Goal: Information Seeking & Learning: Learn about a topic

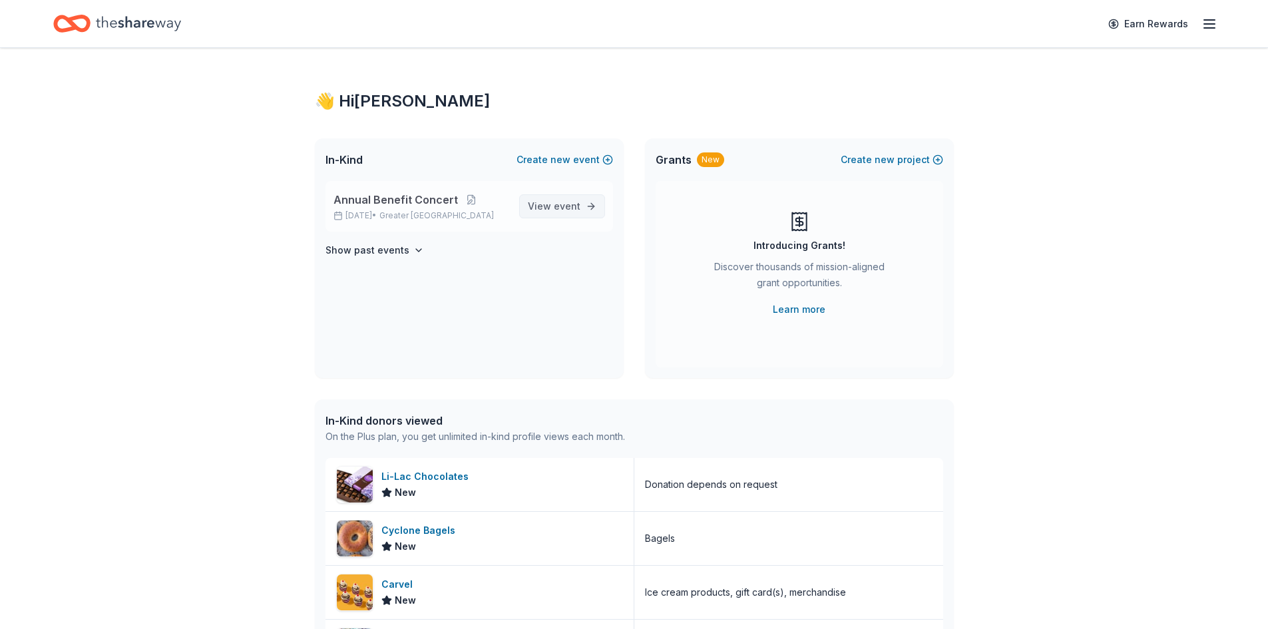
click at [533, 212] on span "View event" at bounding box center [554, 206] width 53 height 16
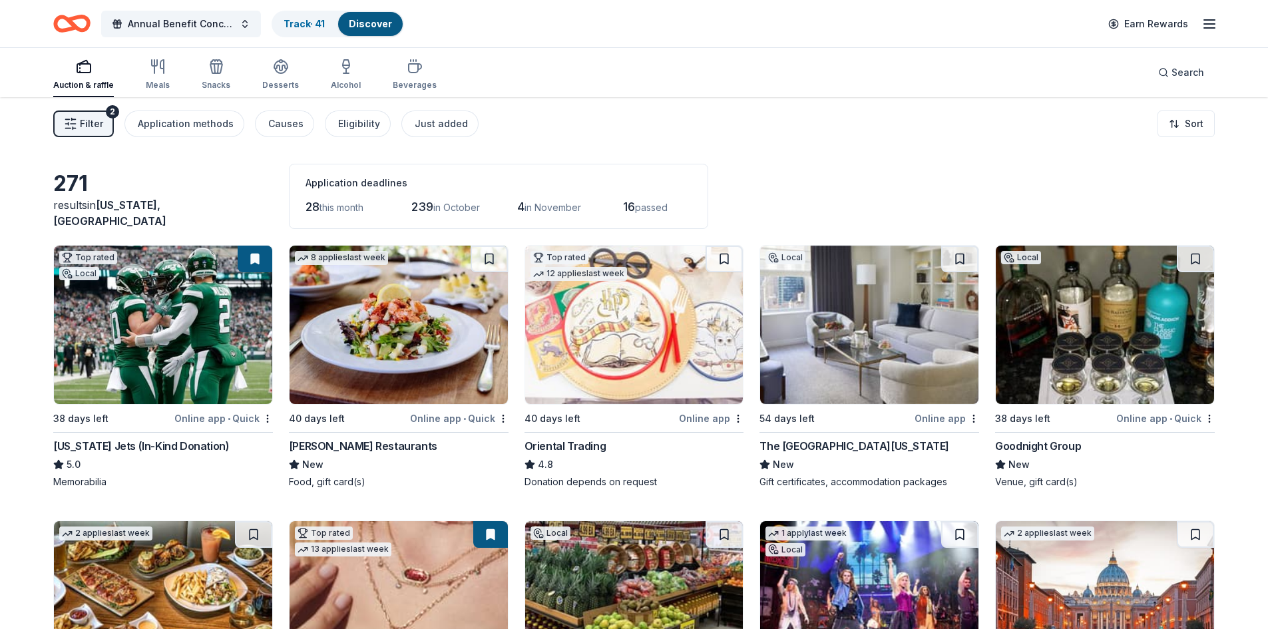
click at [86, 127] on span "Filter" at bounding box center [91, 124] width 23 height 16
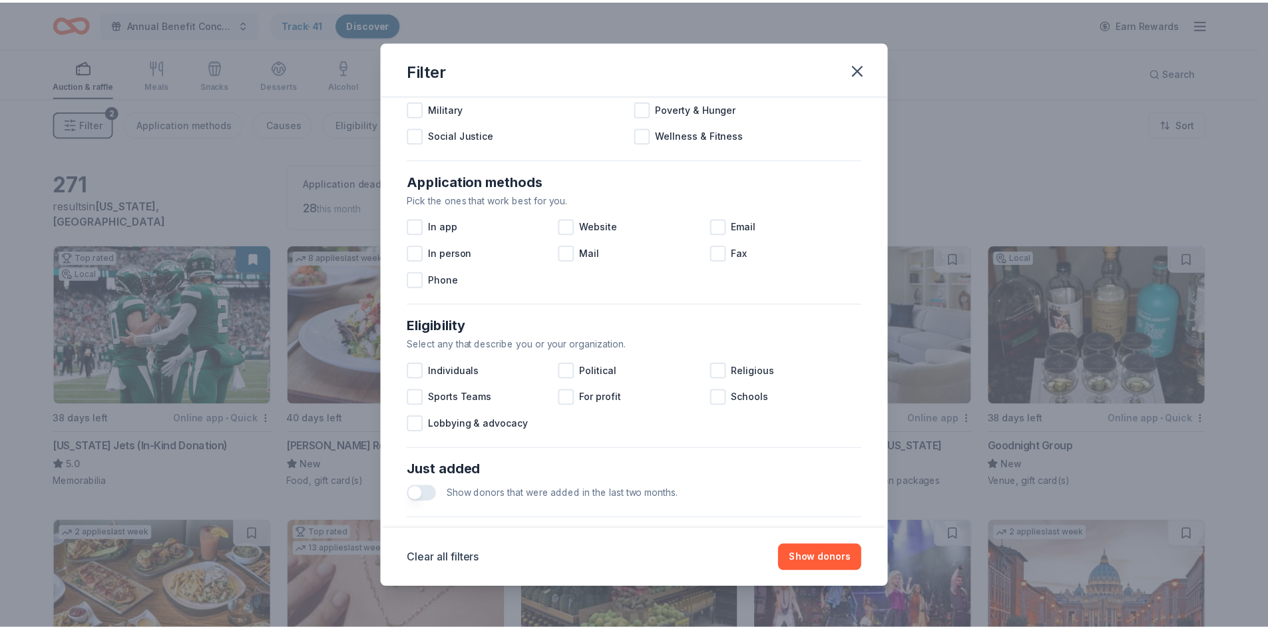
scroll to position [443, 0]
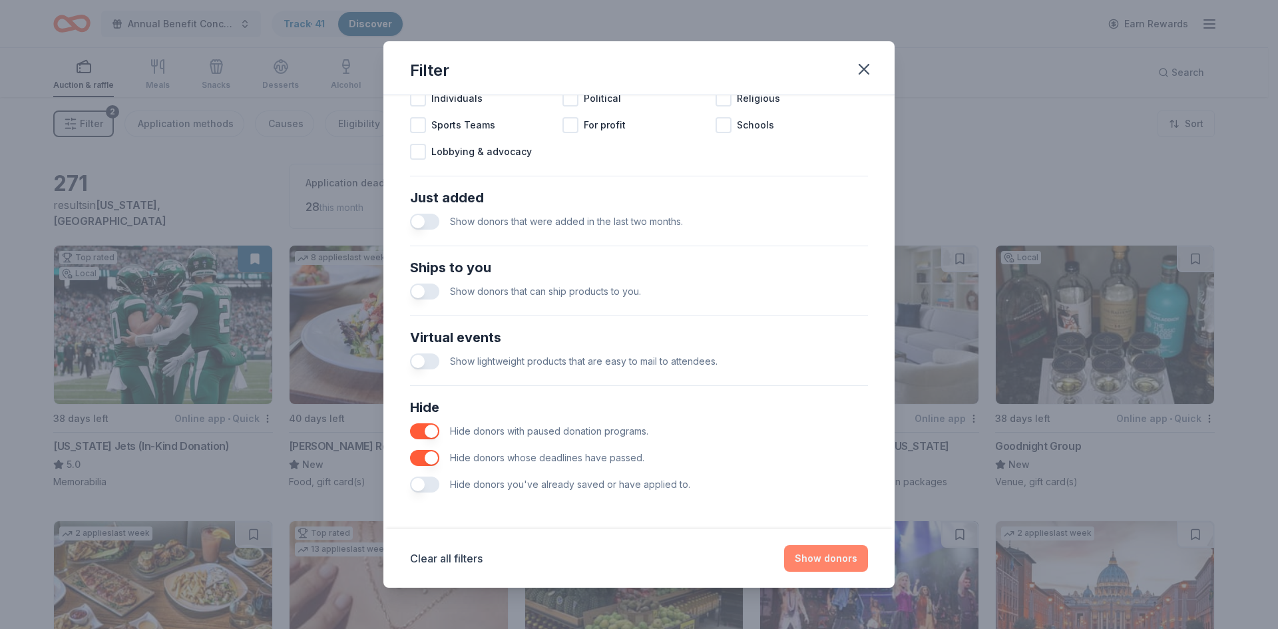
click at [799, 563] on button "Show donors" at bounding box center [826, 558] width 84 height 27
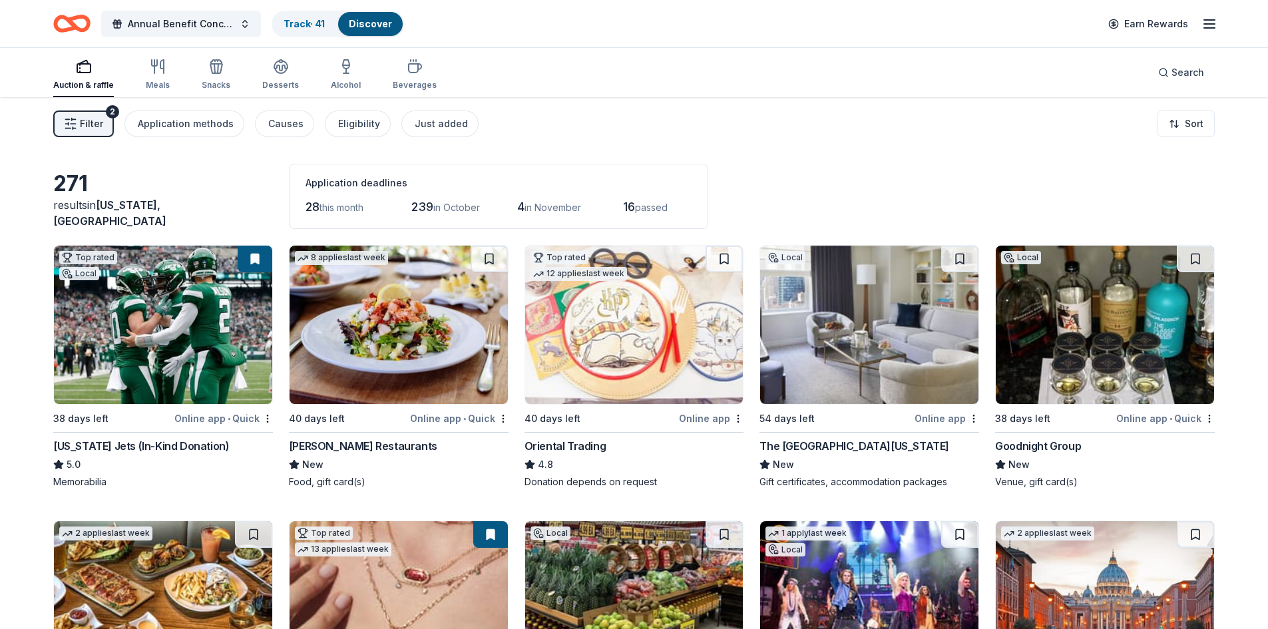
scroll to position [0, 0]
click at [441, 461] on div "New" at bounding box center [399, 465] width 220 height 16
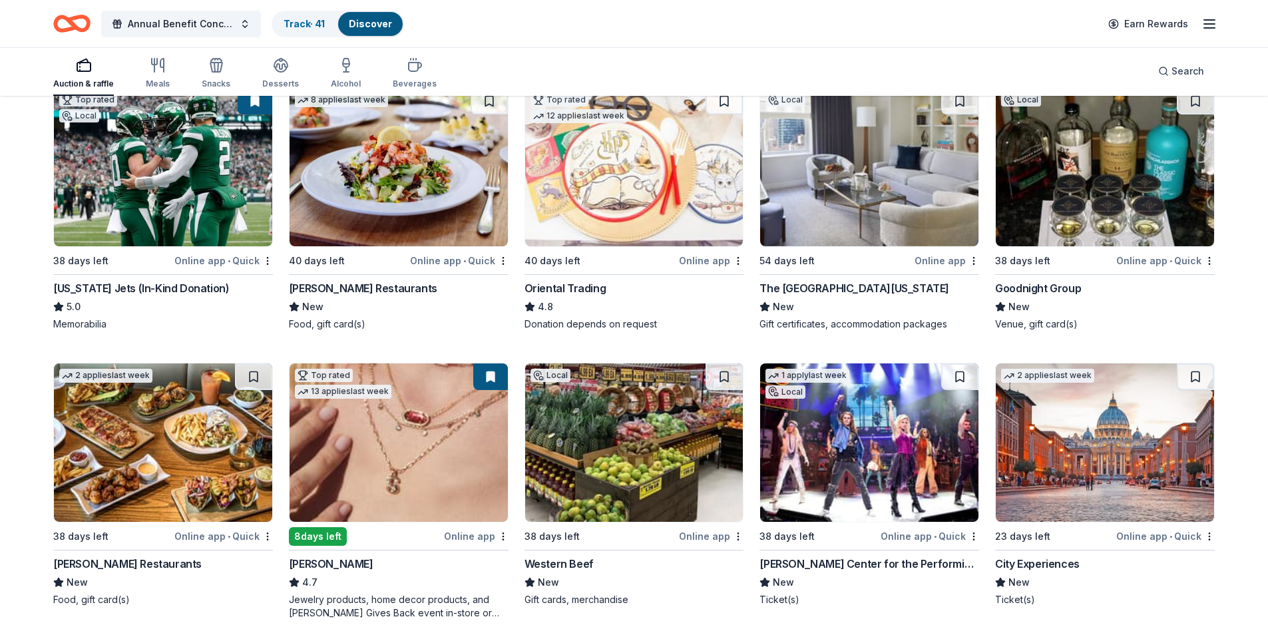
scroll to position [200, 0]
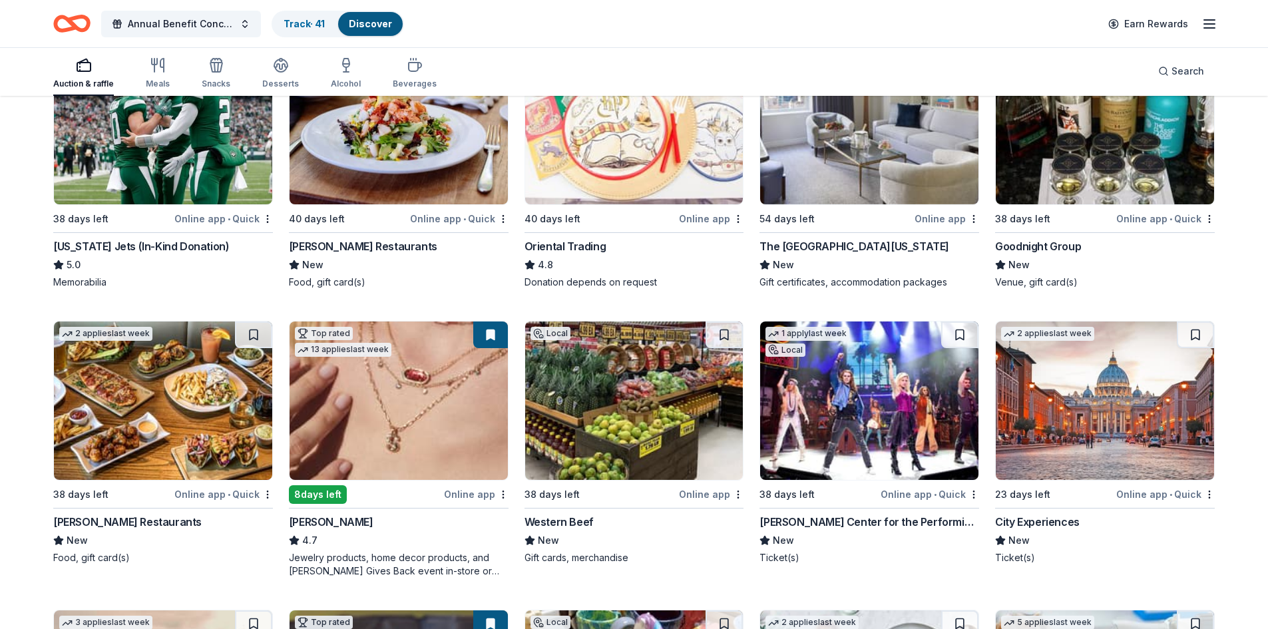
click at [189, 269] on div "5.0" at bounding box center [163, 265] width 220 height 16
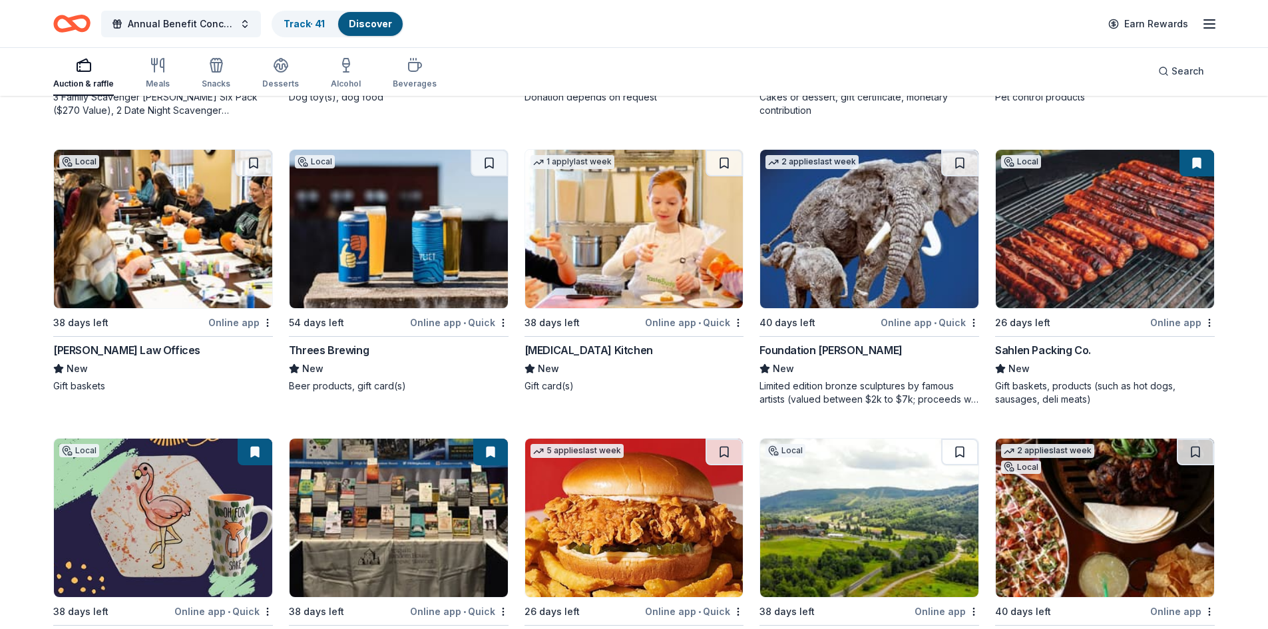
scroll to position [999, 0]
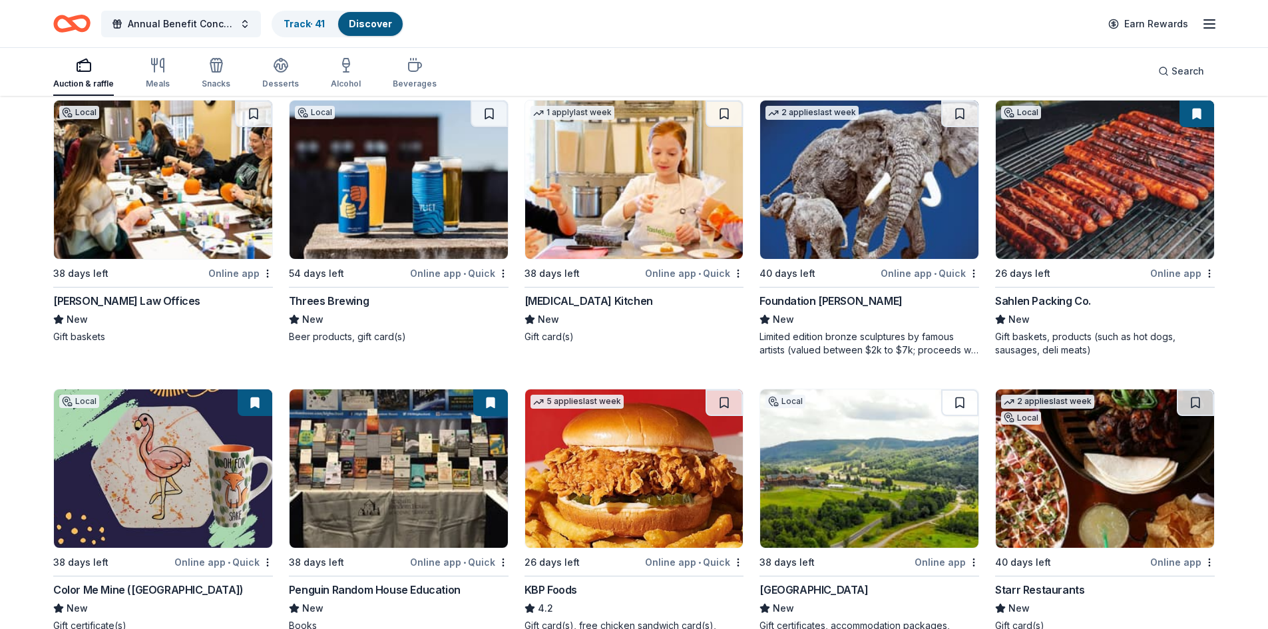
click at [221, 323] on div "New" at bounding box center [163, 320] width 220 height 16
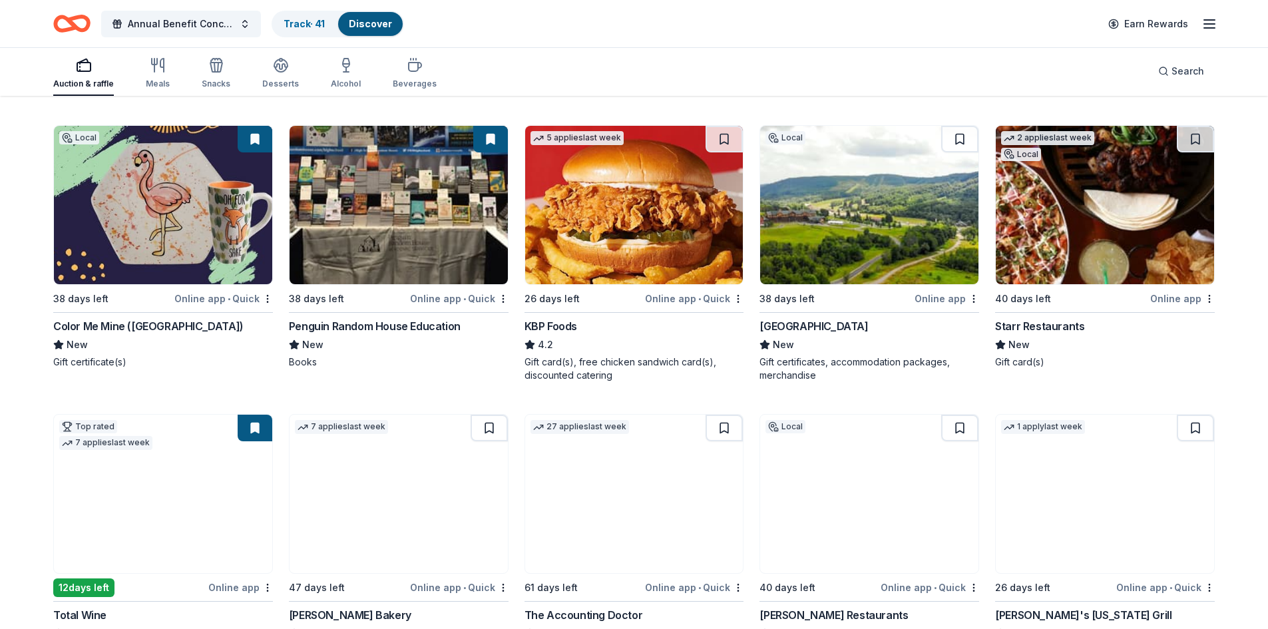
scroll to position [1332, 0]
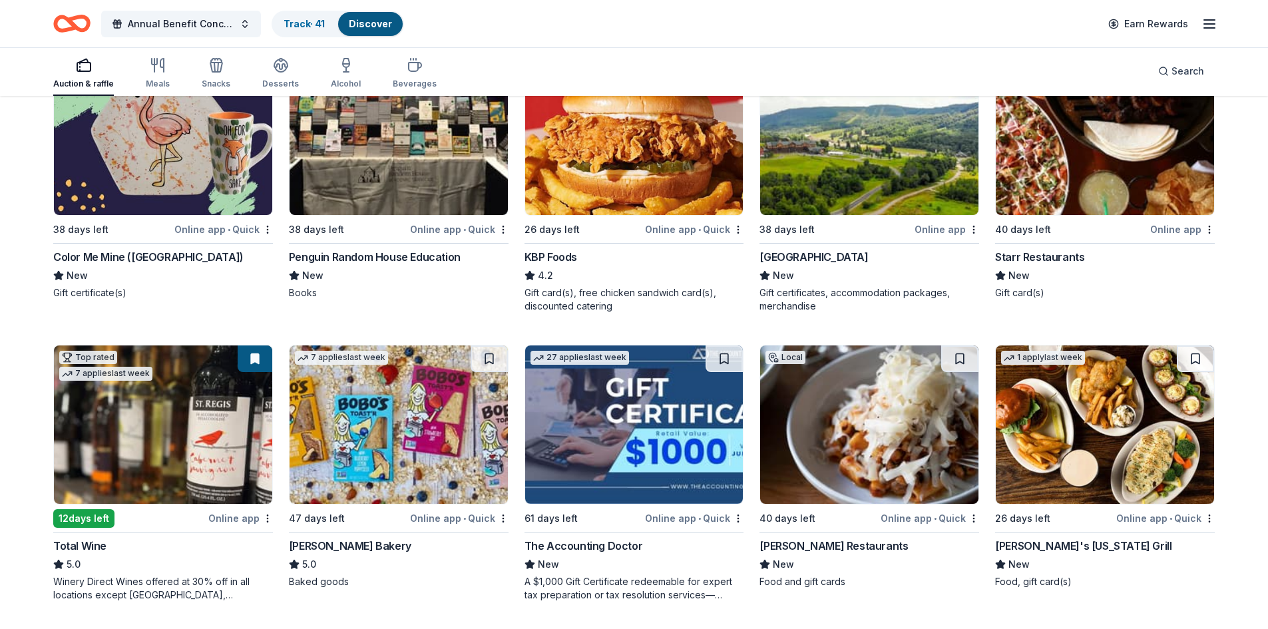
click at [211, 293] on div "Gift certificate(s)" at bounding box center [163, 292] width 220 height 13
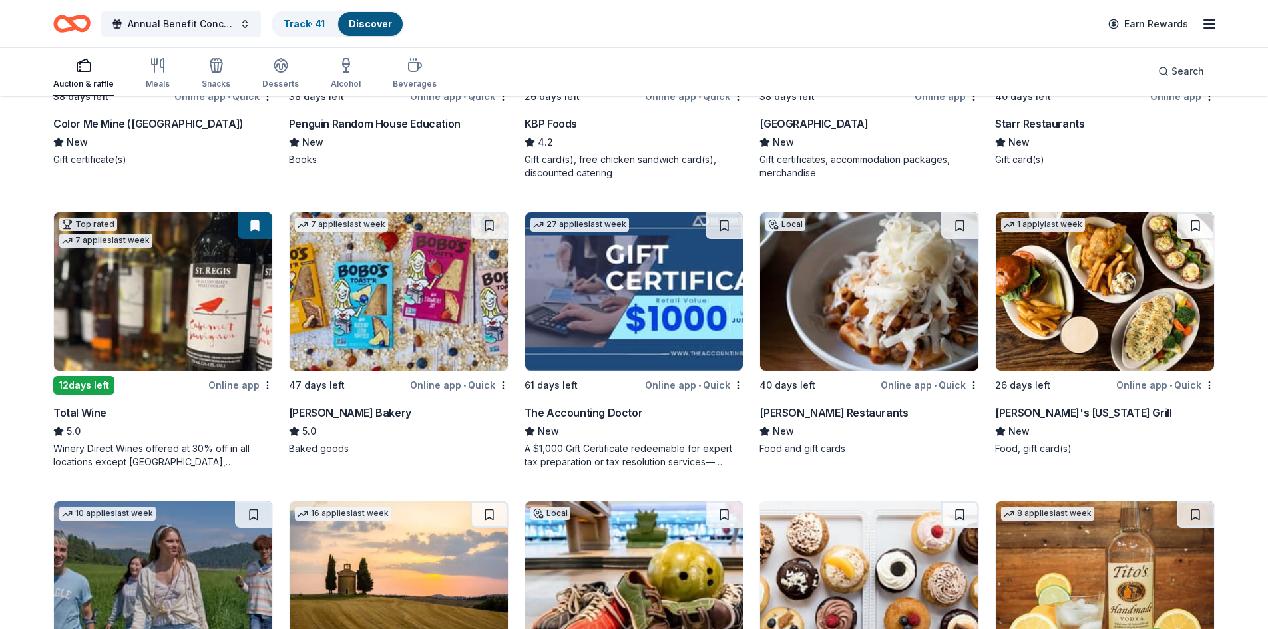
scroll to position [1531, 0]
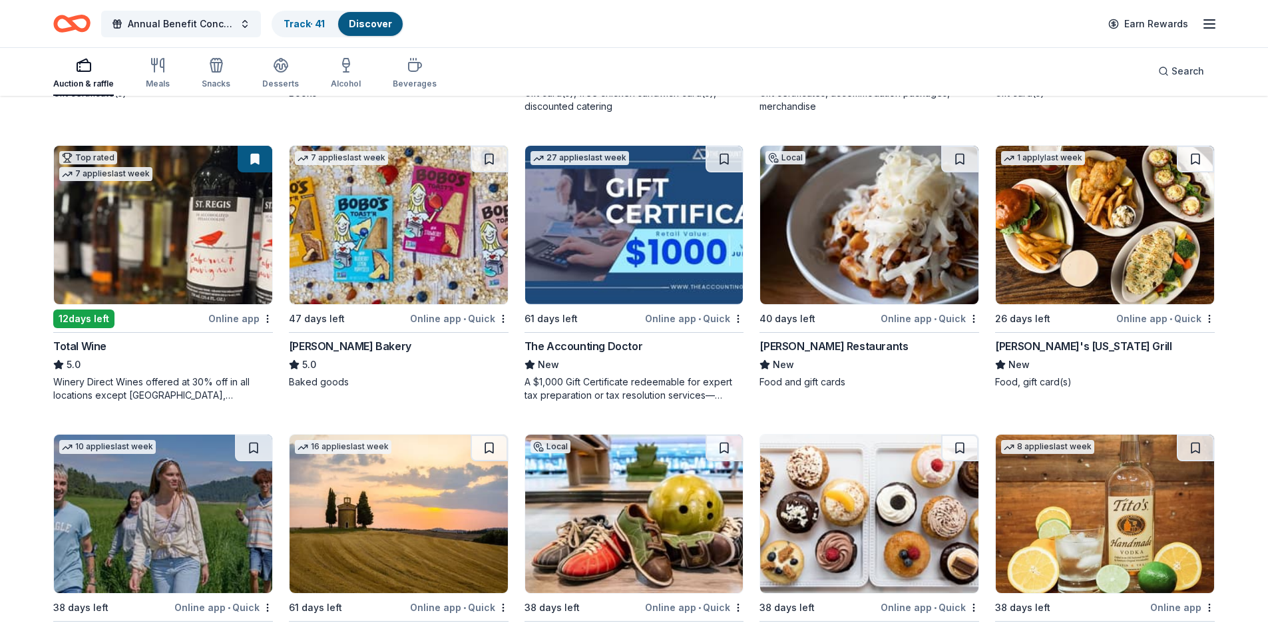
click at [219, 355] on div "Total Wine 5.0 Winery Direct Wines offered at 30% off in all locations except C…" at bounding box center [163, 370] width 220 height 64
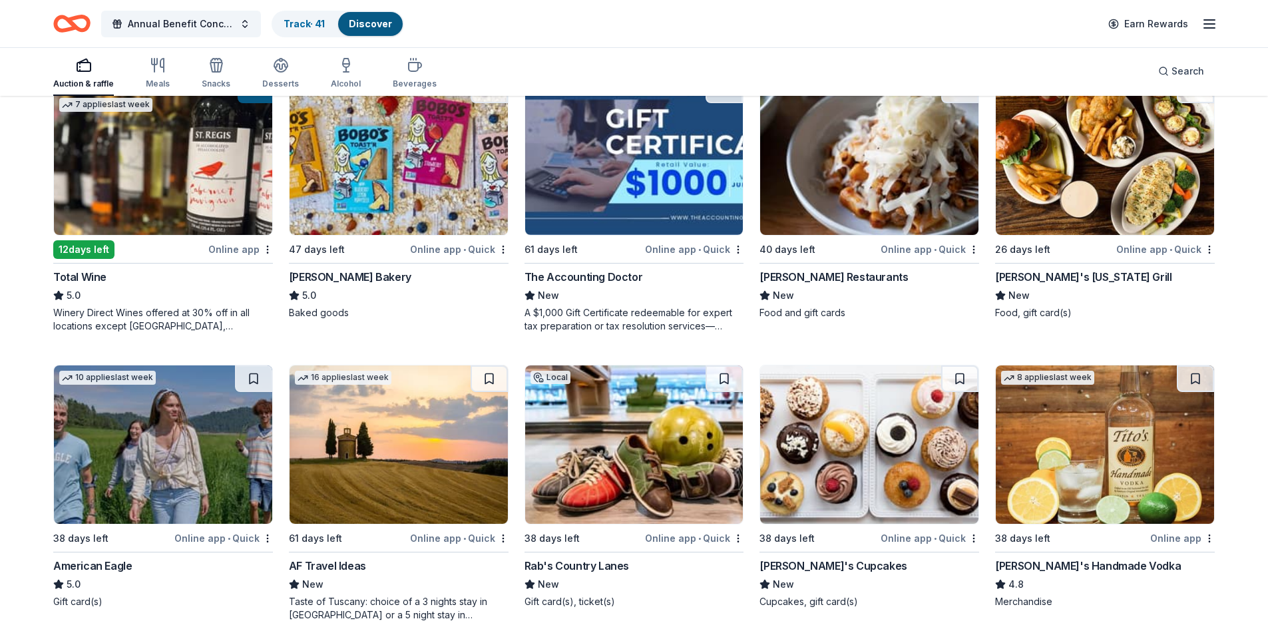
scroll to position [1598, 0]
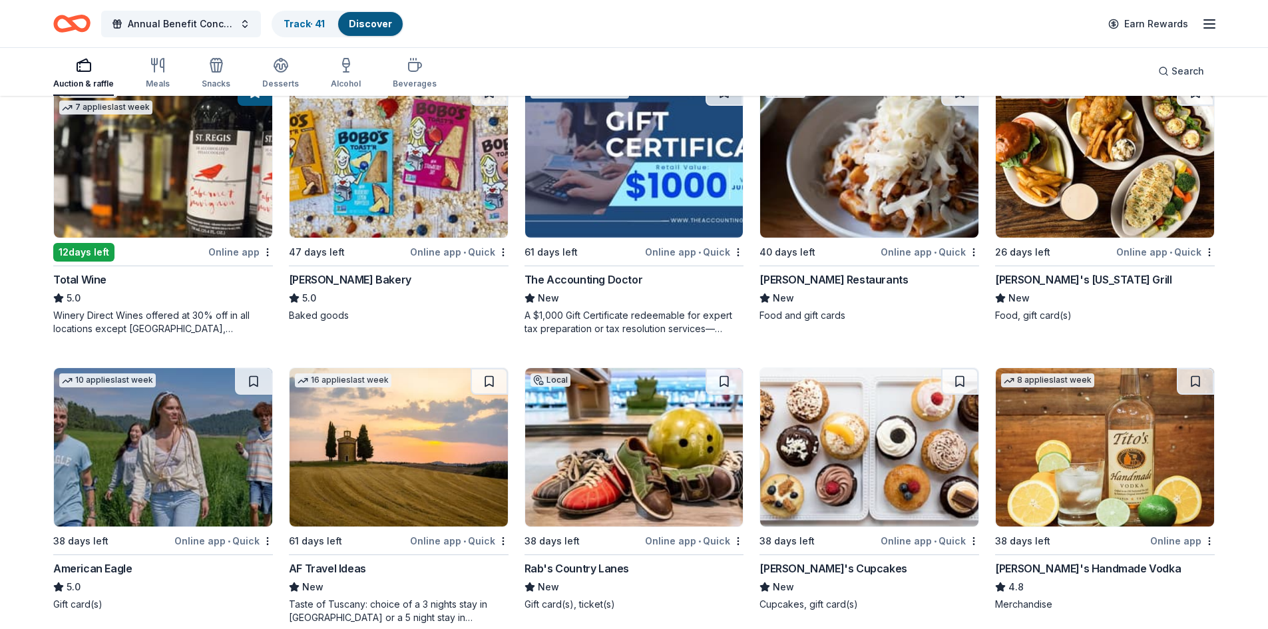
click at [1126, 303] on div "New" at bounding box center [1105, 298] width 220 height 16
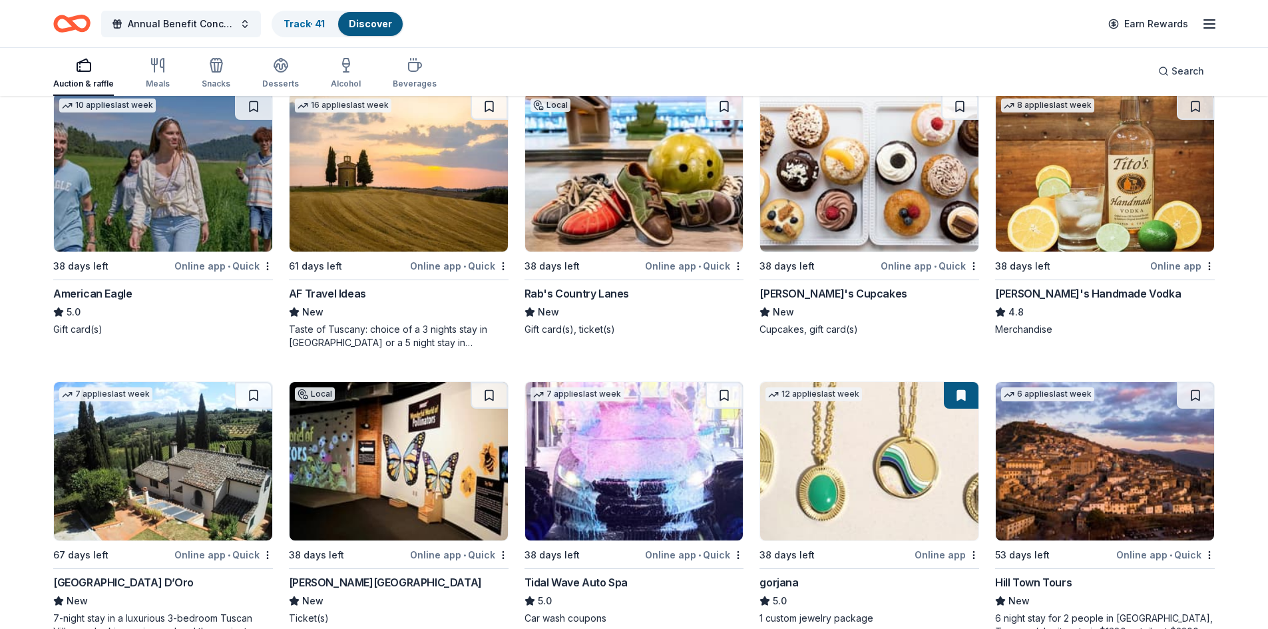
scroll to position [1931, 0]
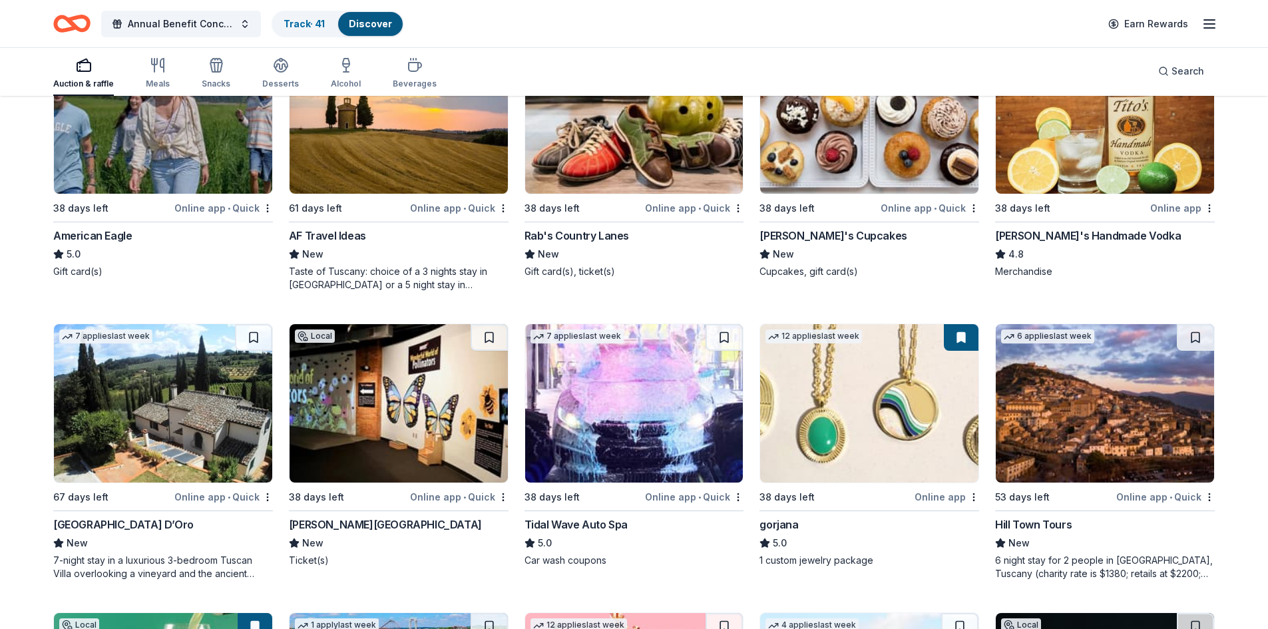
click at [1110, 537] on div "New" at bounding box center [1105, 543] width 220 height 16
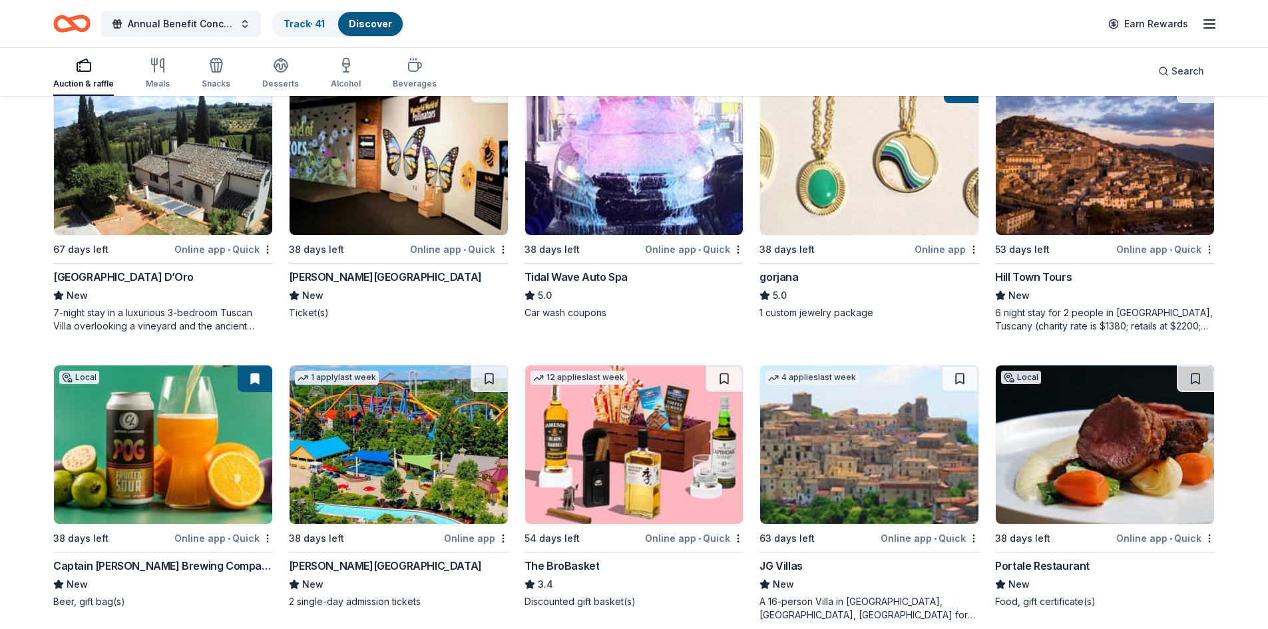
scroll to position [2264, 0]
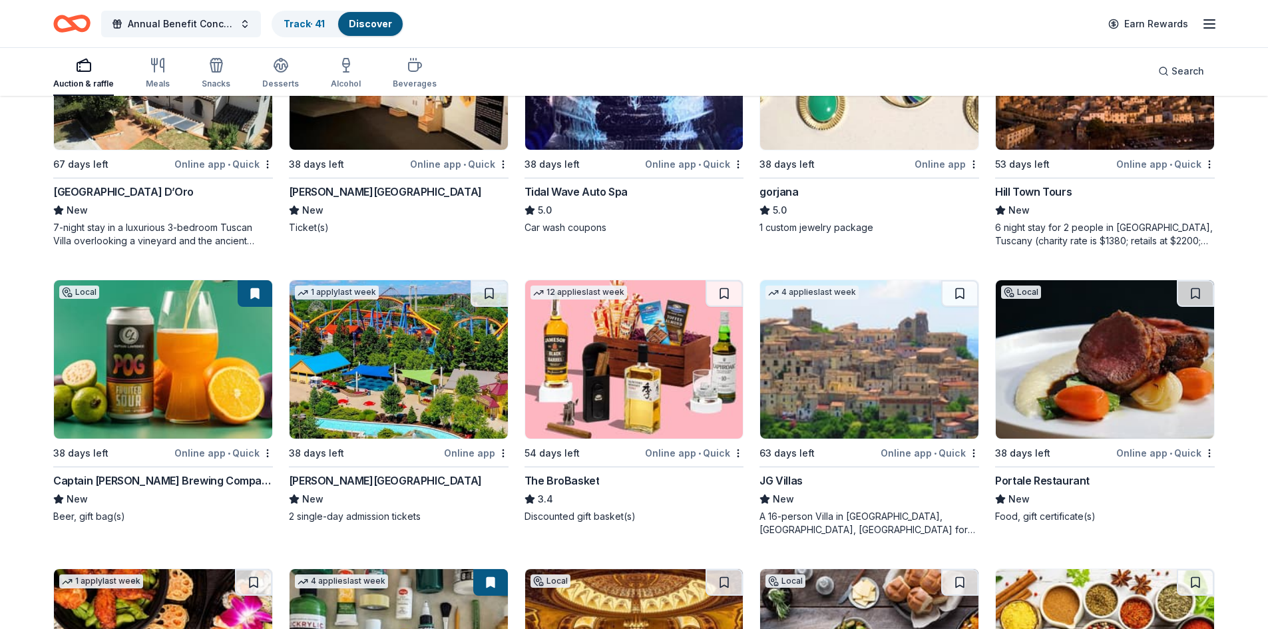
click at [894, 470] on div "4 applies last week 63 days left Online app • Quick JG Villas New A 16-person V…" at bounding box center [870, 408] width 220 height 257
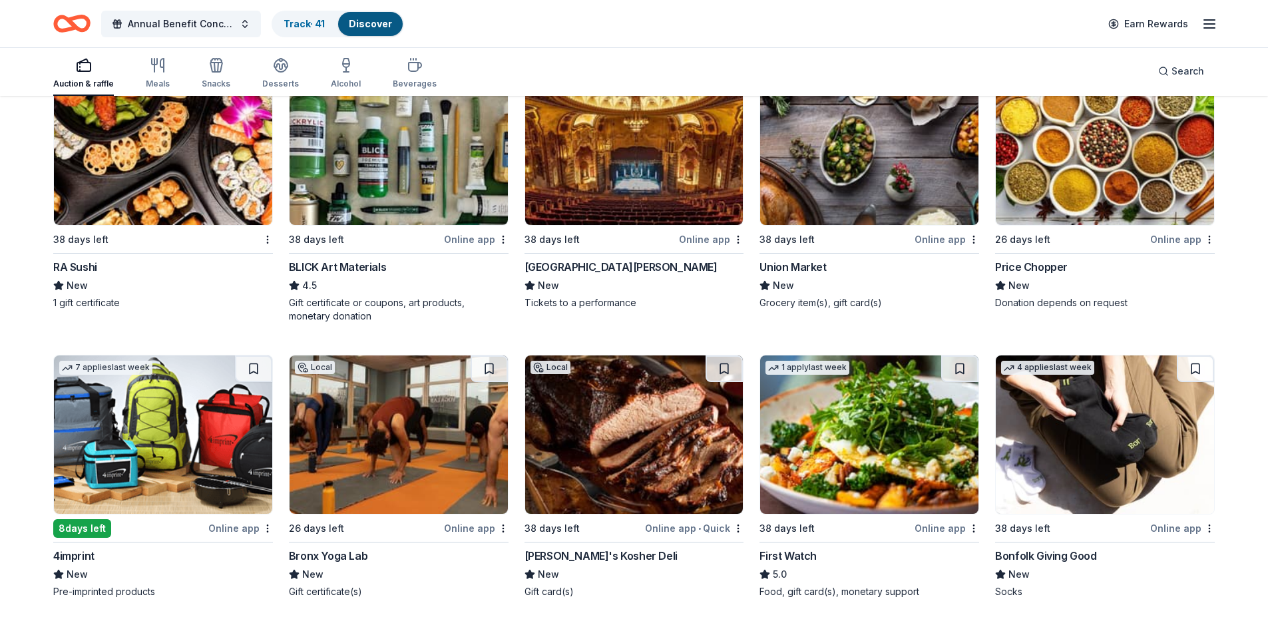
scroll to position [2833, 0]
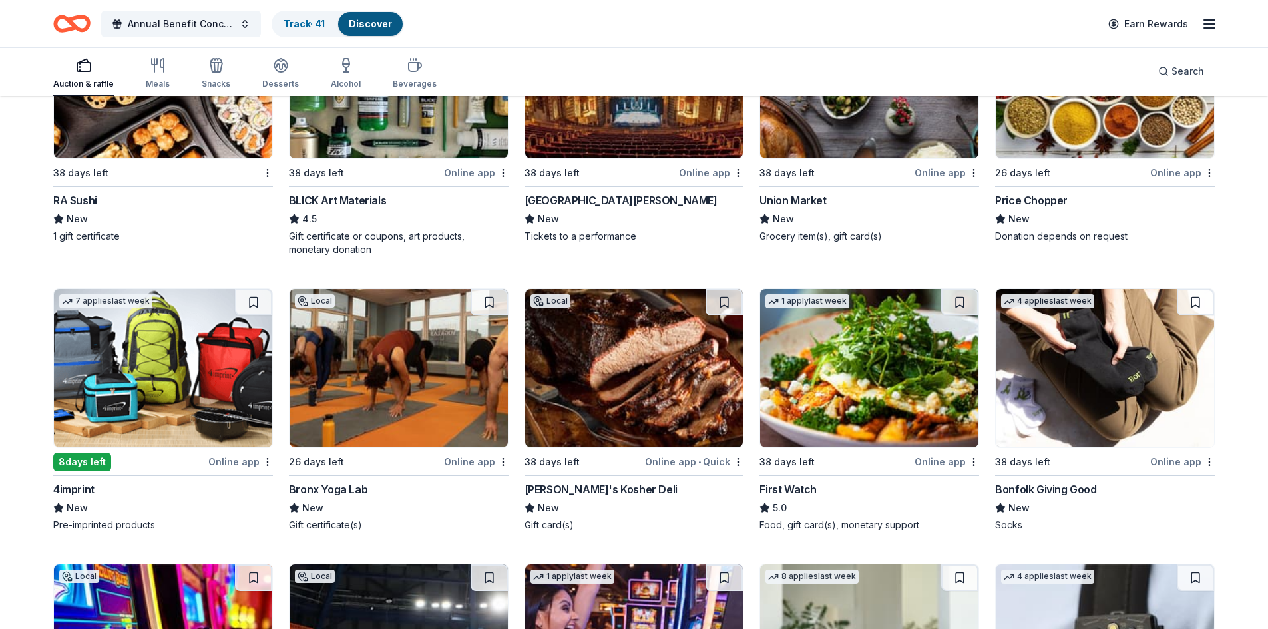
click at [1133, 499] on div "Bonfolk Giving Good New Socks" at bounding box center [1105, 506] width 220 height 51
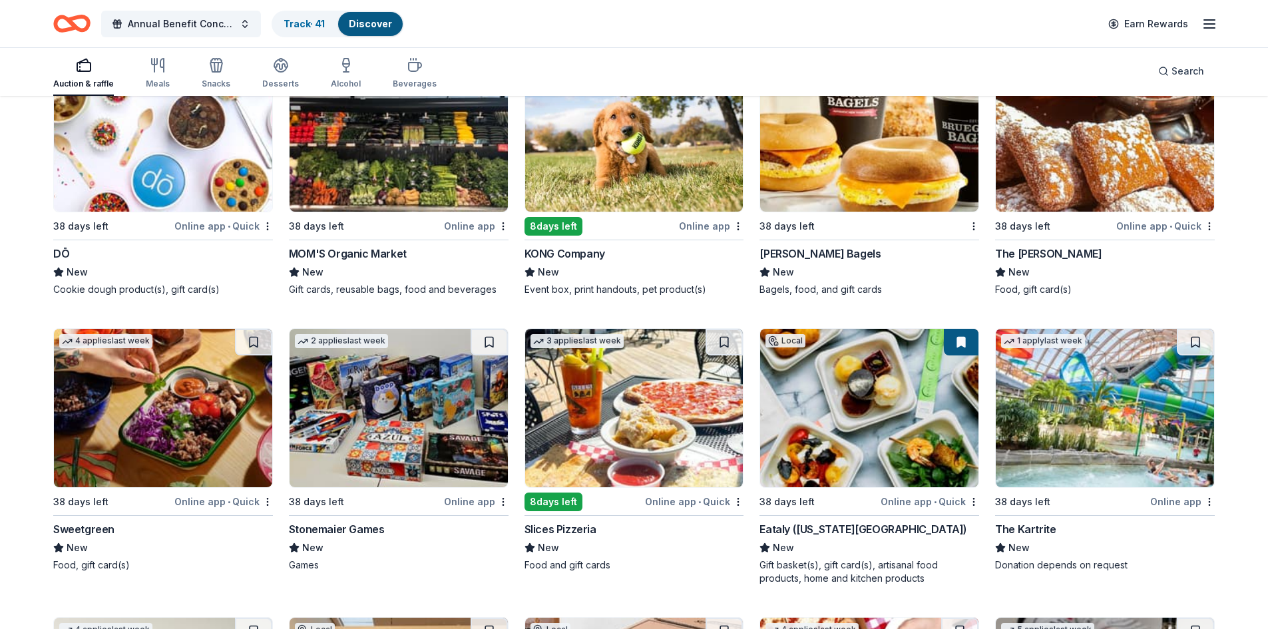
scroll to position [3632, 0]
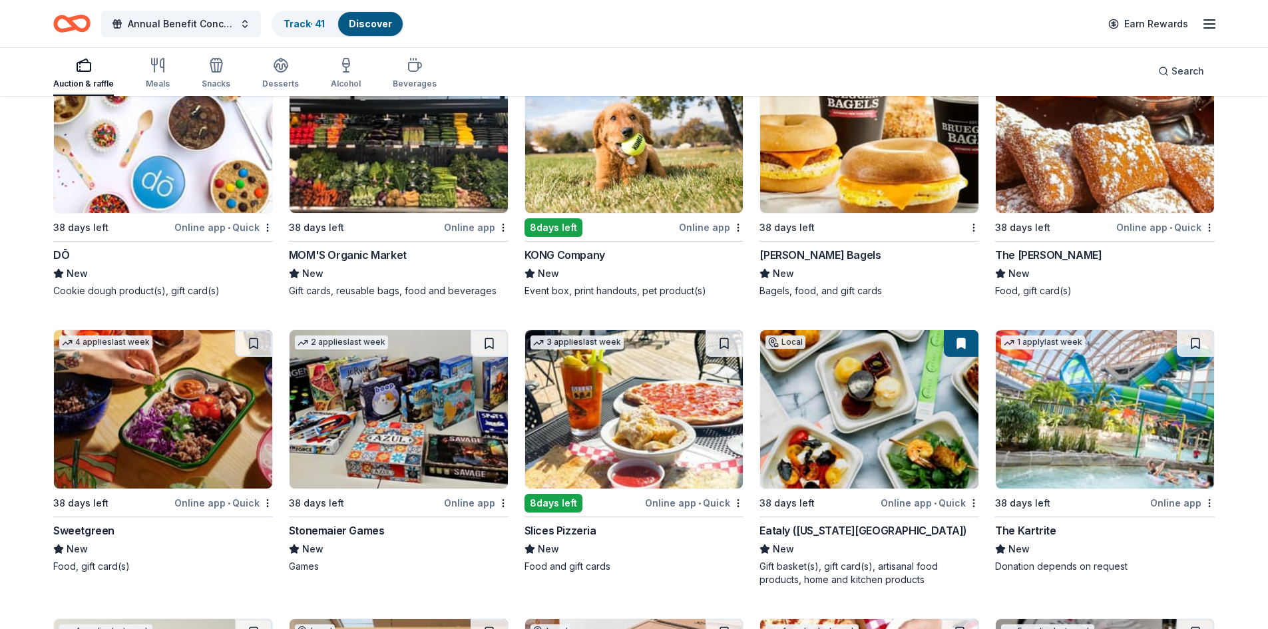
click at [438, 262] on div "MOM'S Organic Market" at bounding box center [399, 255] width 220 height 16
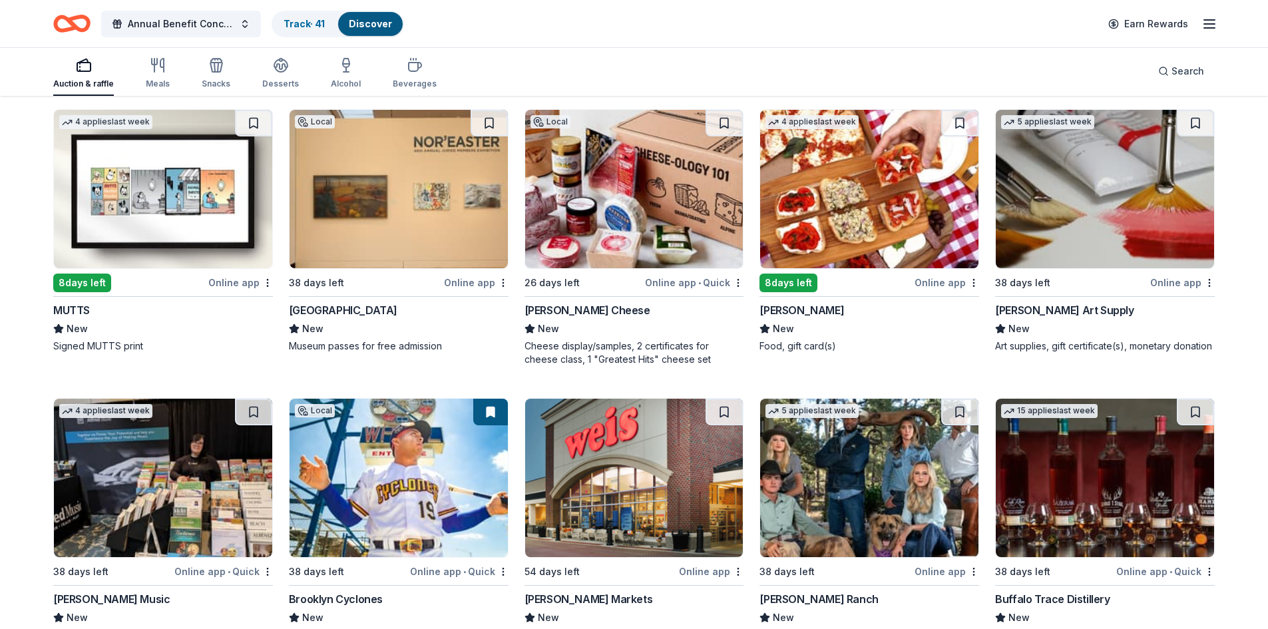
scroll to position [4165, 0]
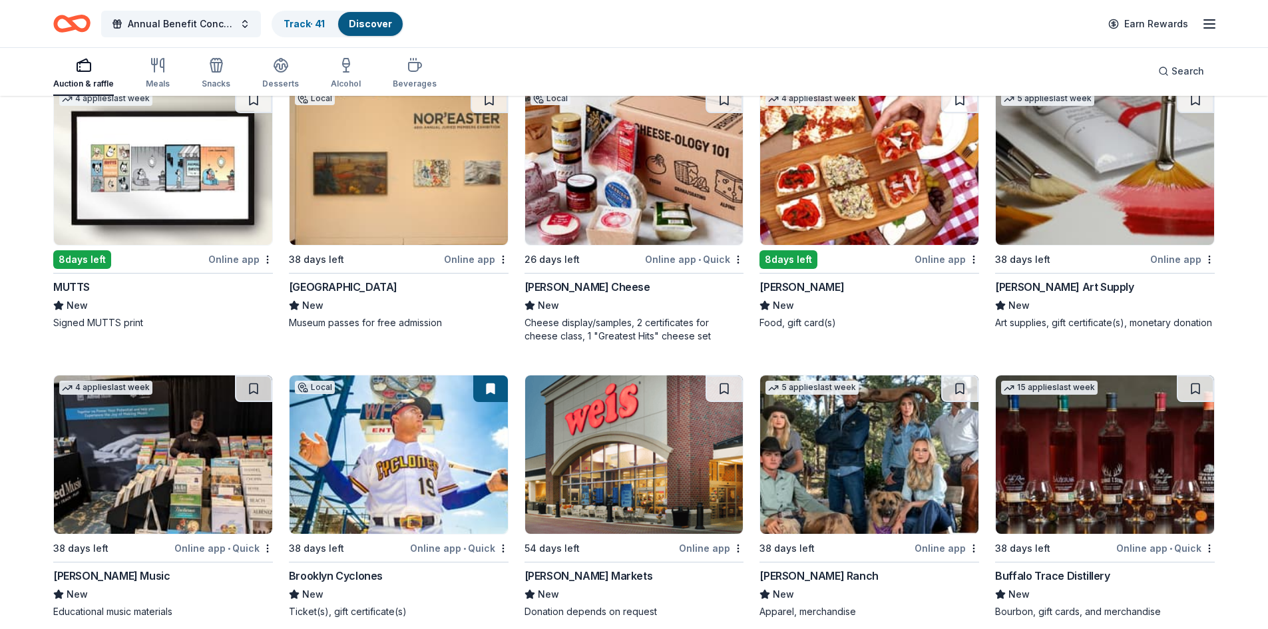
drag, startPoint x: 1273, startPoint y: 268, endPoint x: 1255, endPoint y: 239, distance: 33.8
click at [682, 302] on div "New" at bounding box center [635, 306] width 220 height 16
click at [1134, 291] on div "Trekell Art Supply" at bounding box center [1105, 287] width 220 height 16
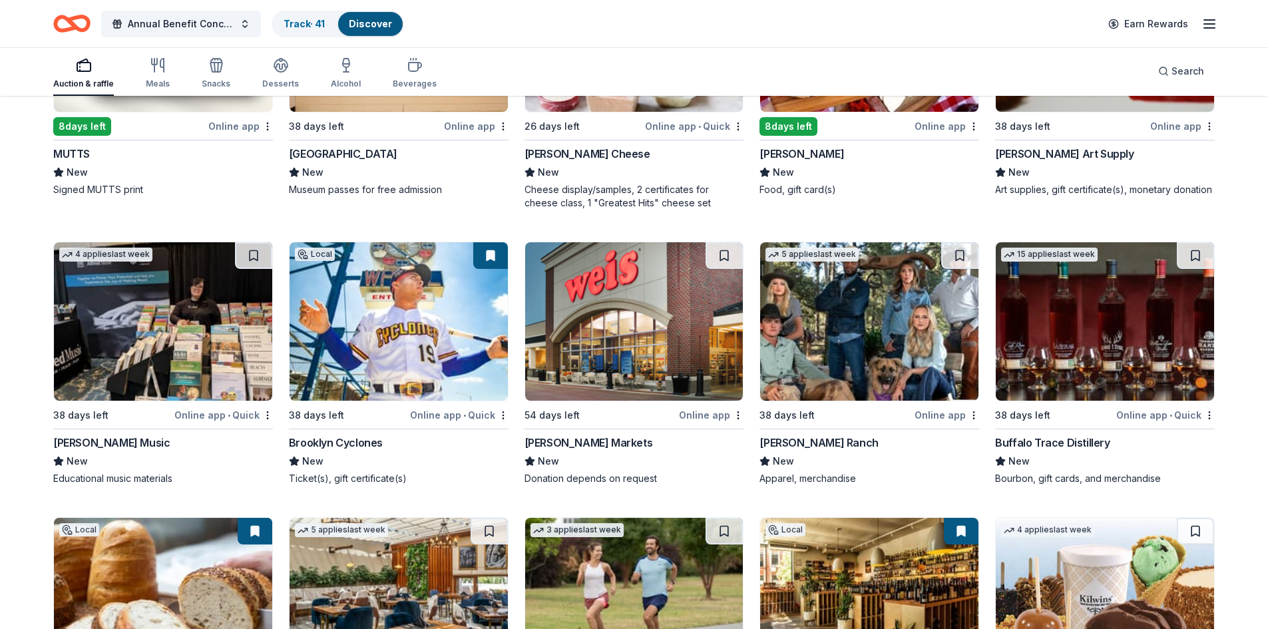
scroll to position [4364, 0]
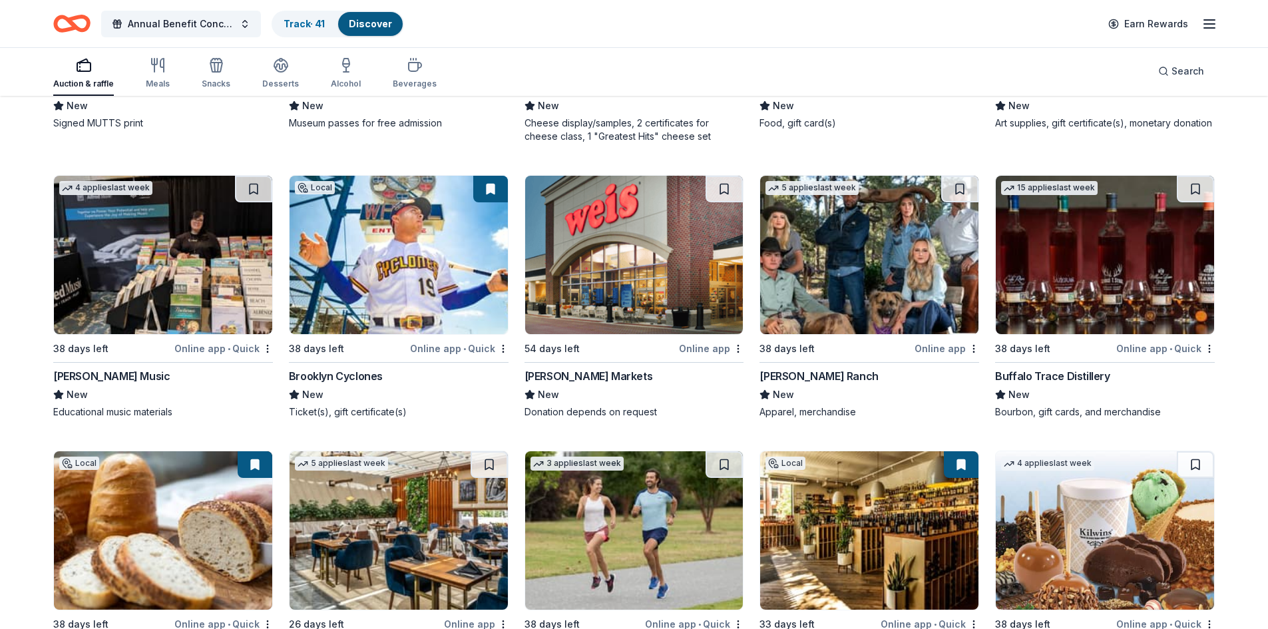
click at [222, 384] on div "Alfred Music" at bounding box center [163, 376] width 220 height 16
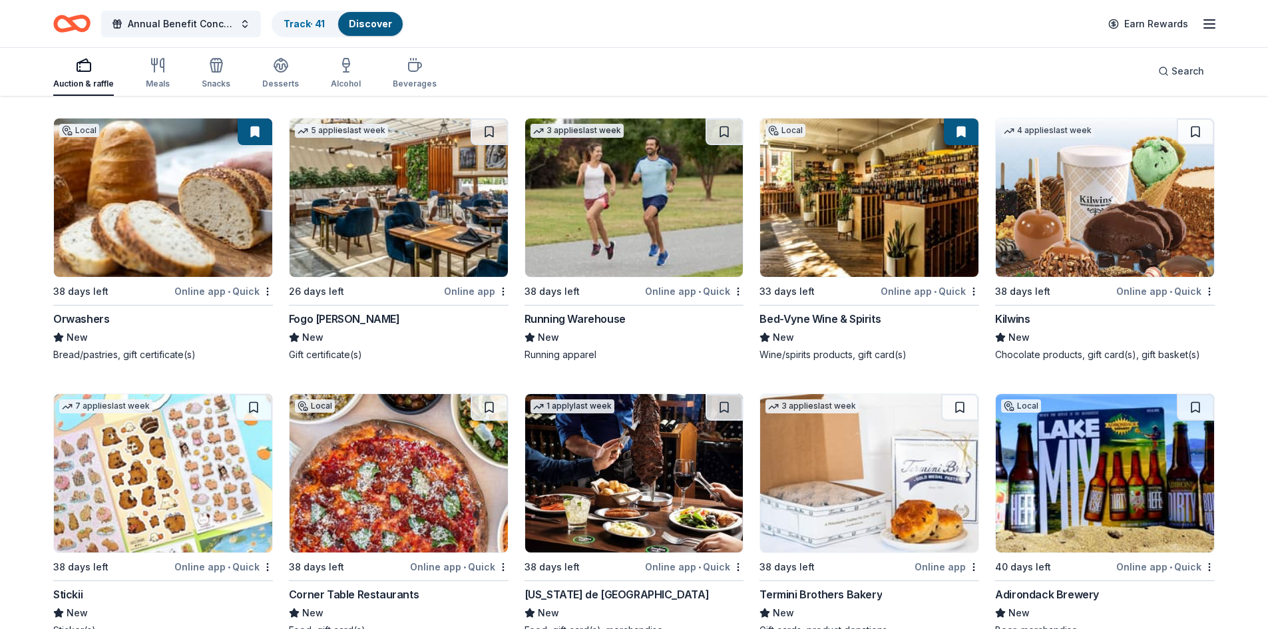
scroll to position [4631, 0]
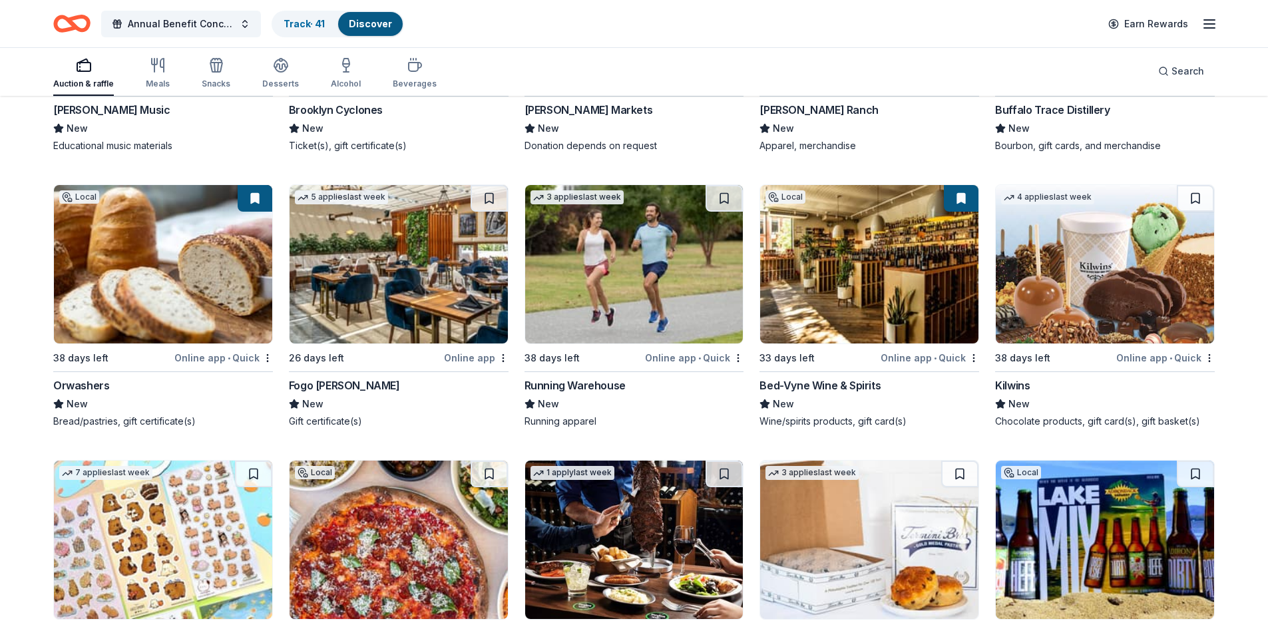
click at [925, 403] on div "New" at bounding box center [870, 404] width 220 height 16
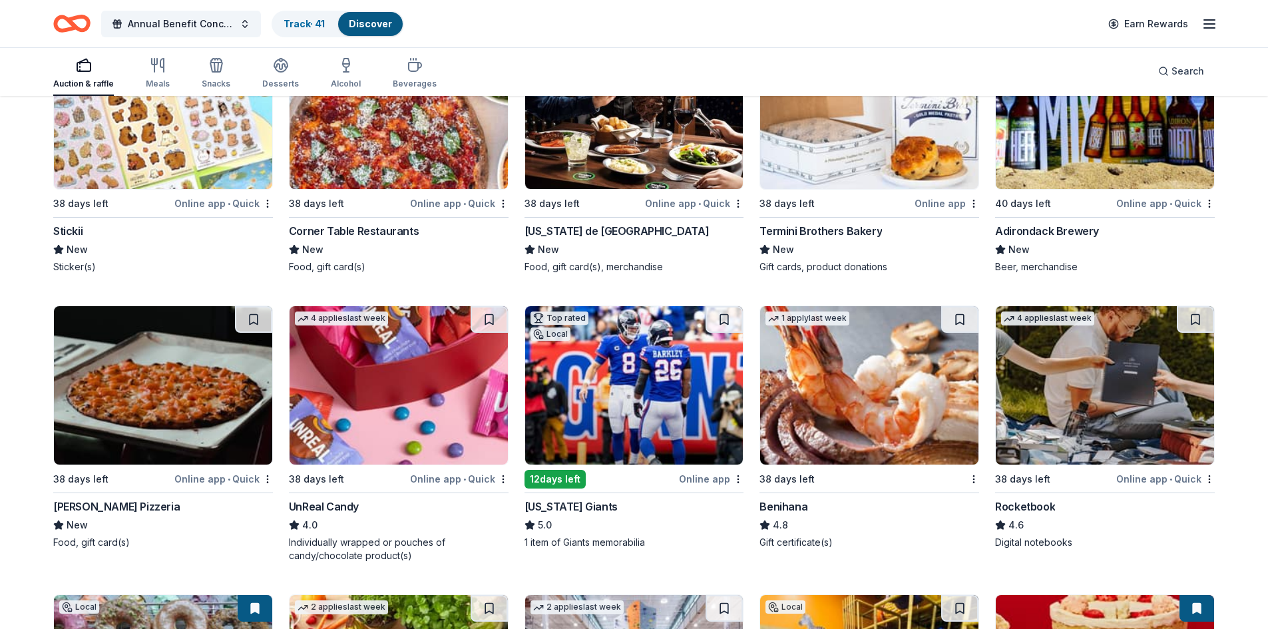
scroll to position [5078, 0]
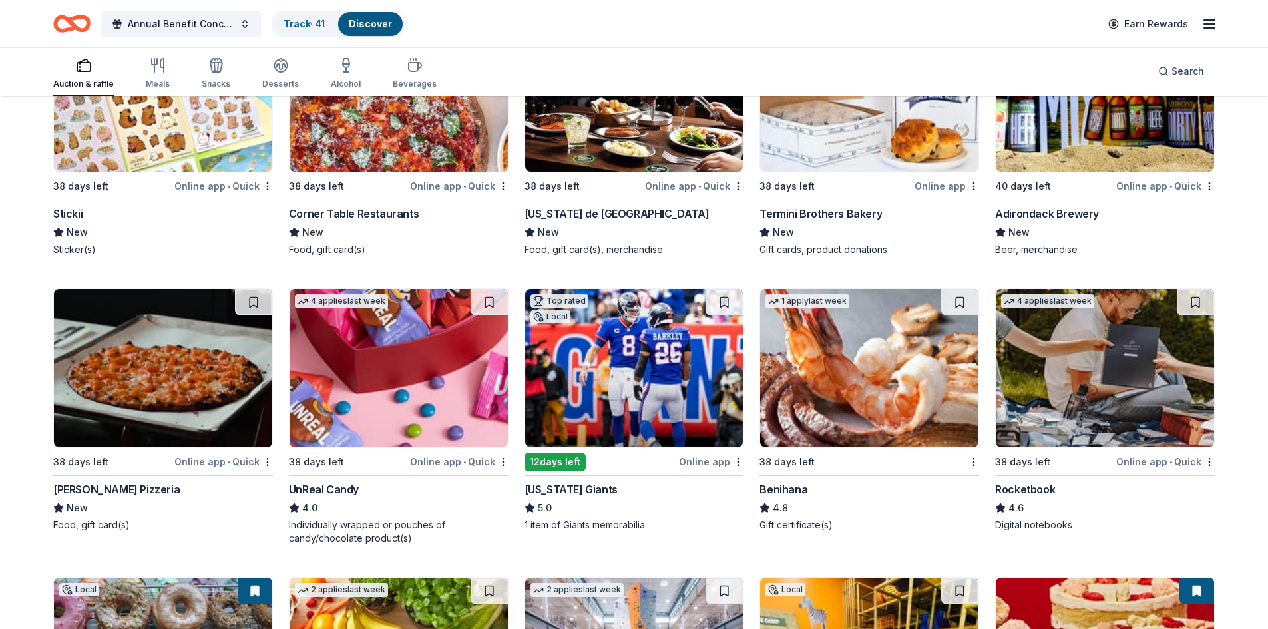
click at [1151, 497] on div "Rocketbook 4.6 Digital notebooks" at bounding box center [1105, 506] width 220 height 51
click at [364, 492] on div "UnReal Candy" at bounding box center [399, 489] width 220 height 16
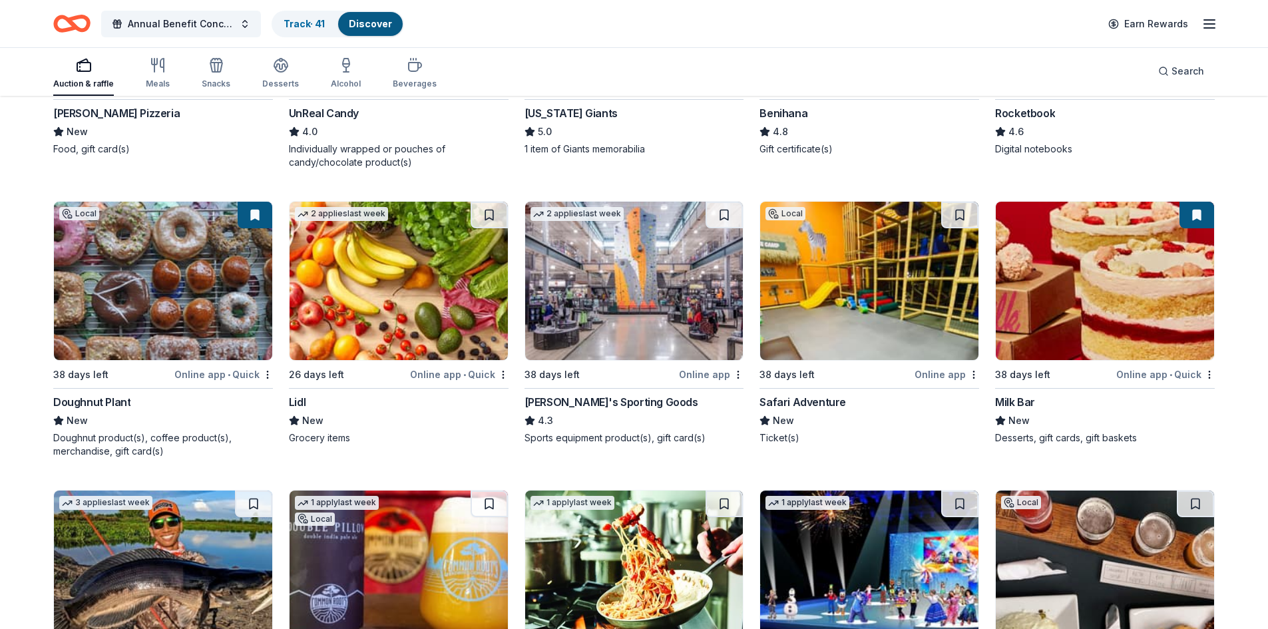
scroll to position [5478, 0]
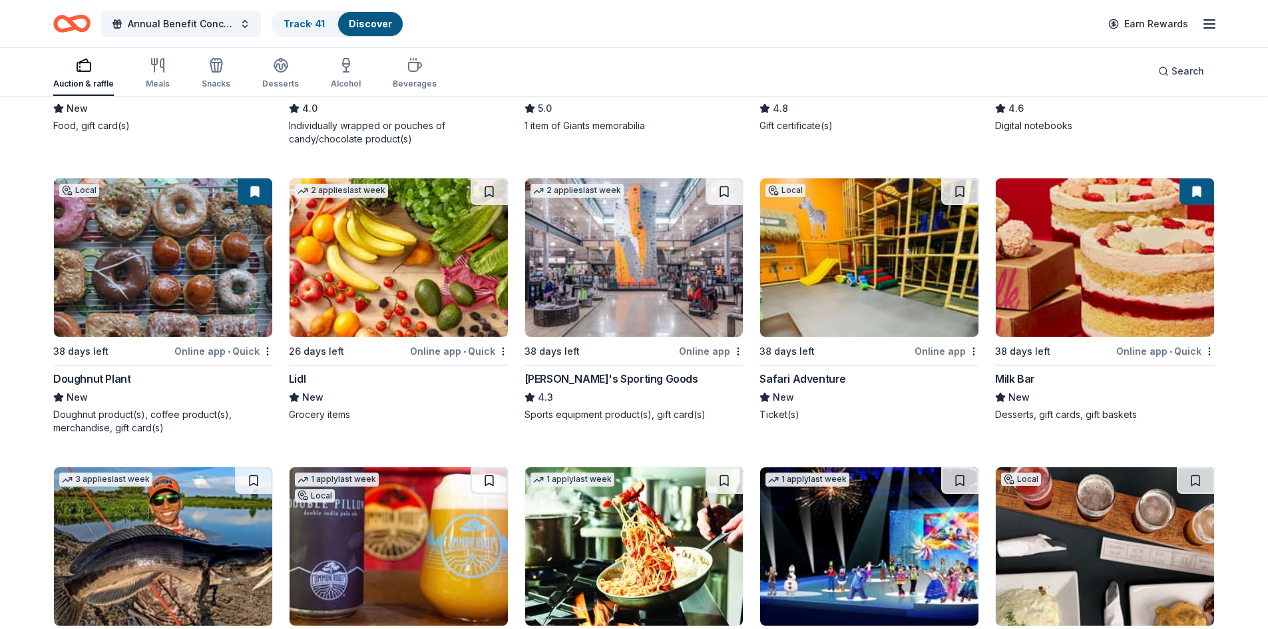
click at [657, 392] on div "4.3" at bounding box center [635, 397] width 220 height 16
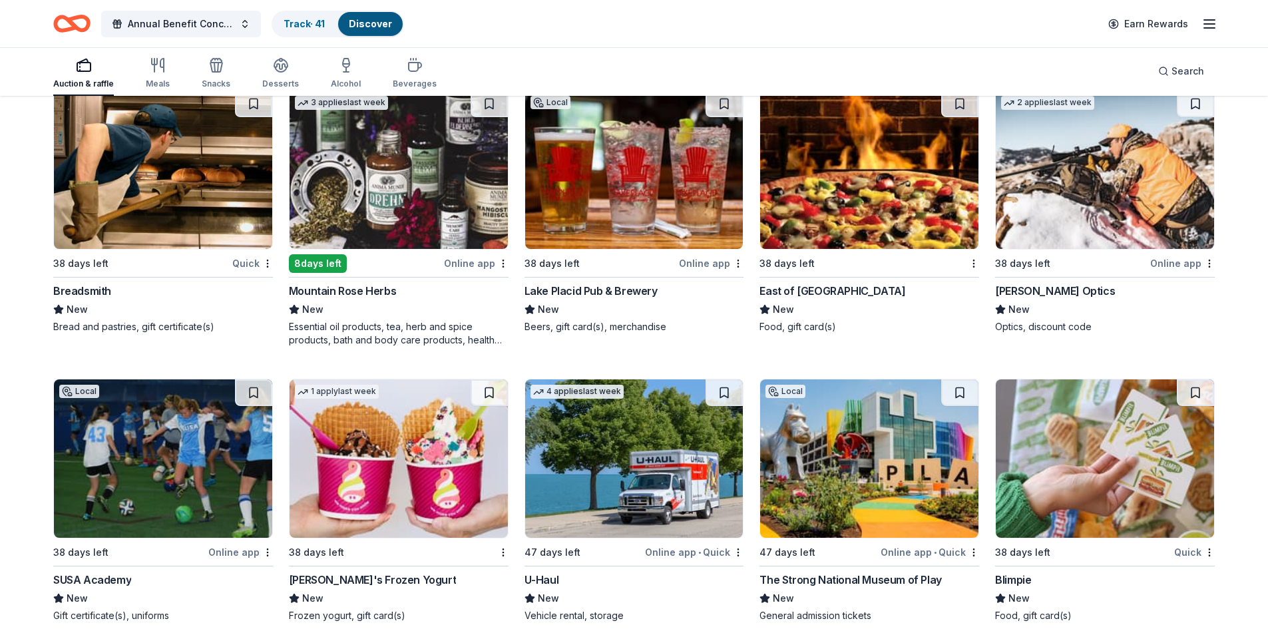
scroll to position [6210, 0]
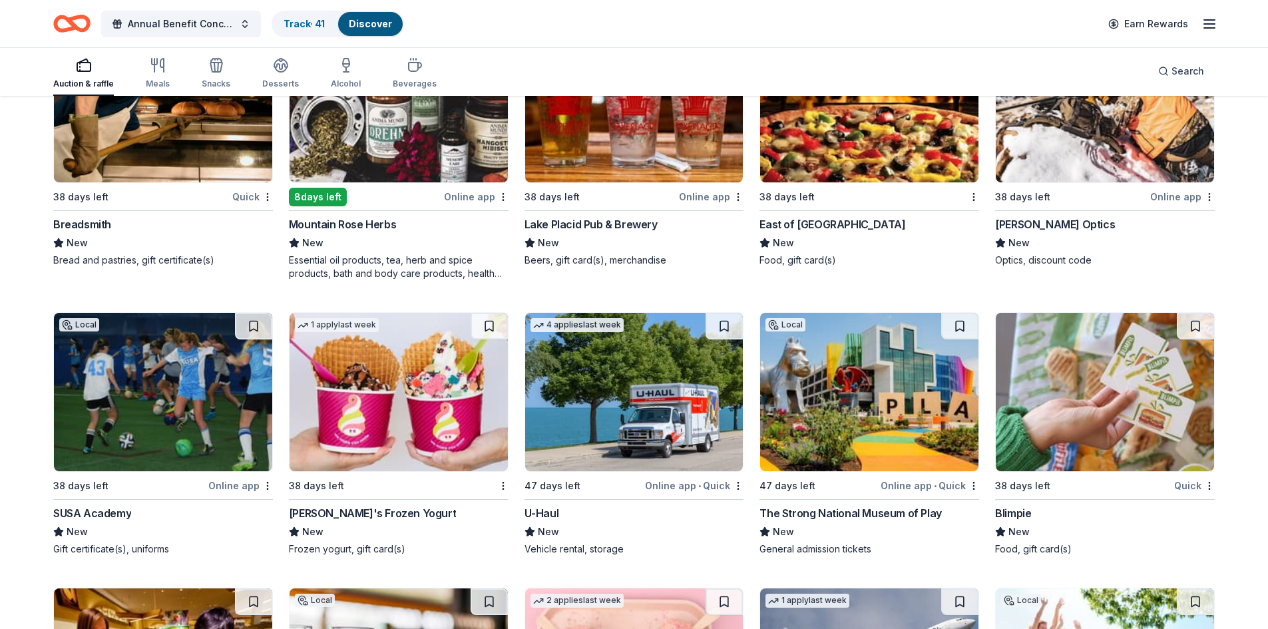
click at [923, 548] on div "General admission tickets" at bounding box center [870, 549] width 220 height 13
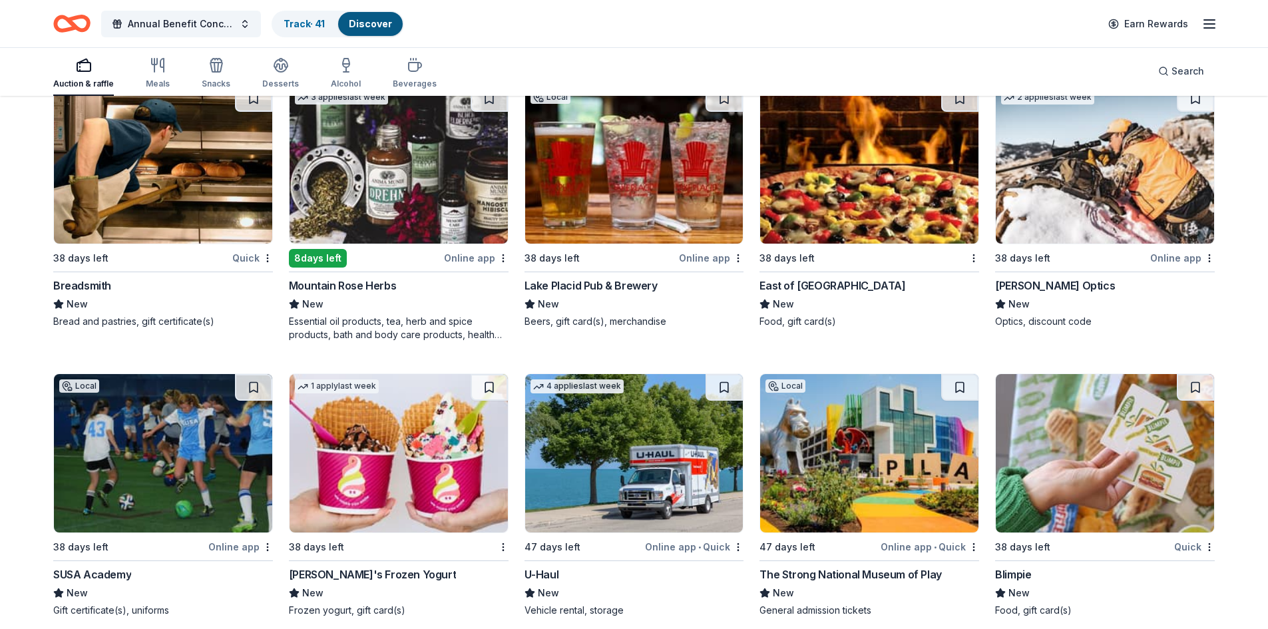
scroll to position [6143, 0]
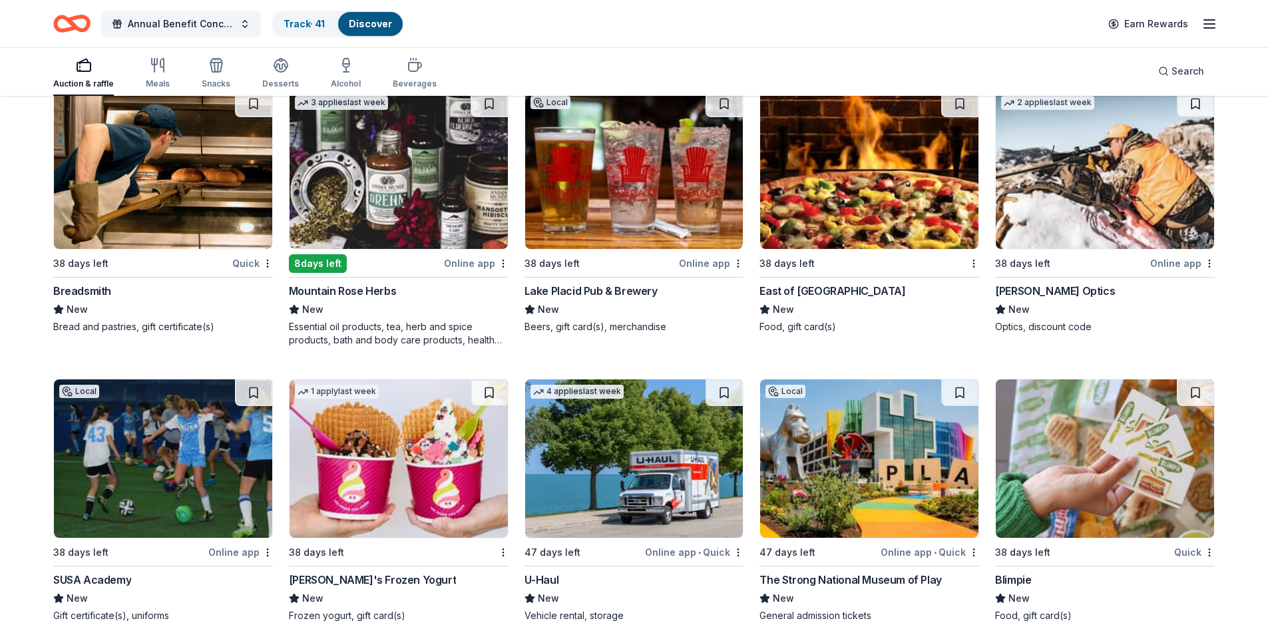
click at [676, 296] on div "Lake Placid Pub & Brewery" at bounding box center [635, 291] width 220 height 16
click at [432, 588] on div "Menchie's Frozen Yogurt New Frozen yogurt, gift card(s)" at bounding box center [399, 597] width 220 height 51
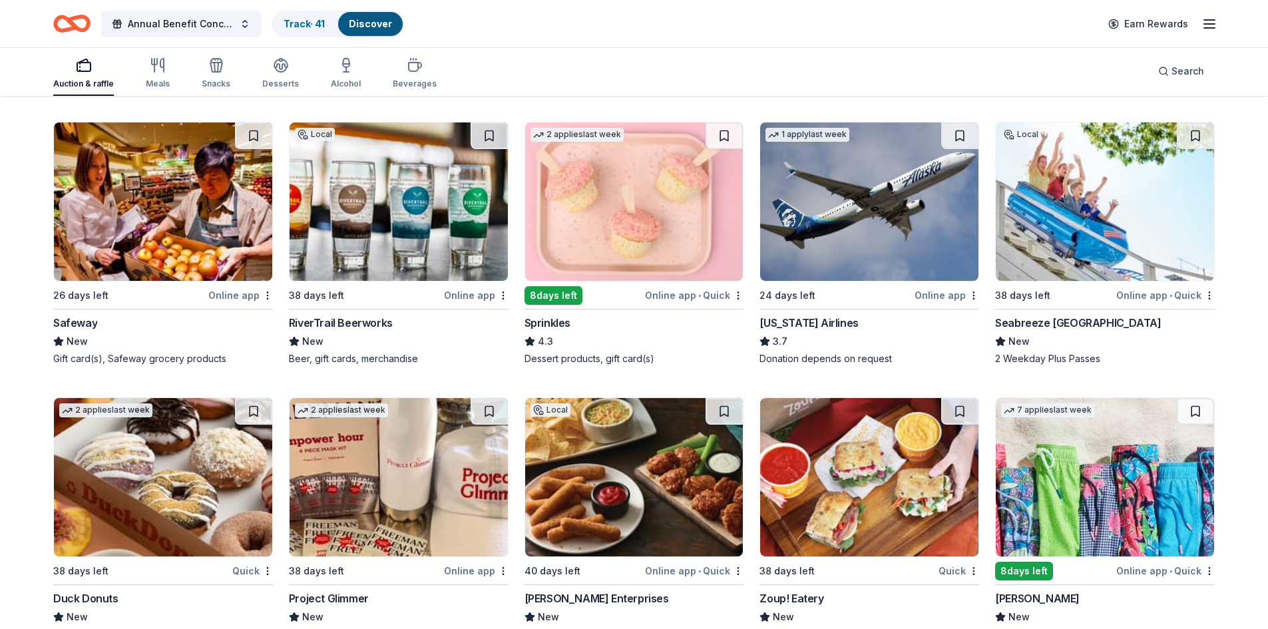
scroll to position [6743, 0]
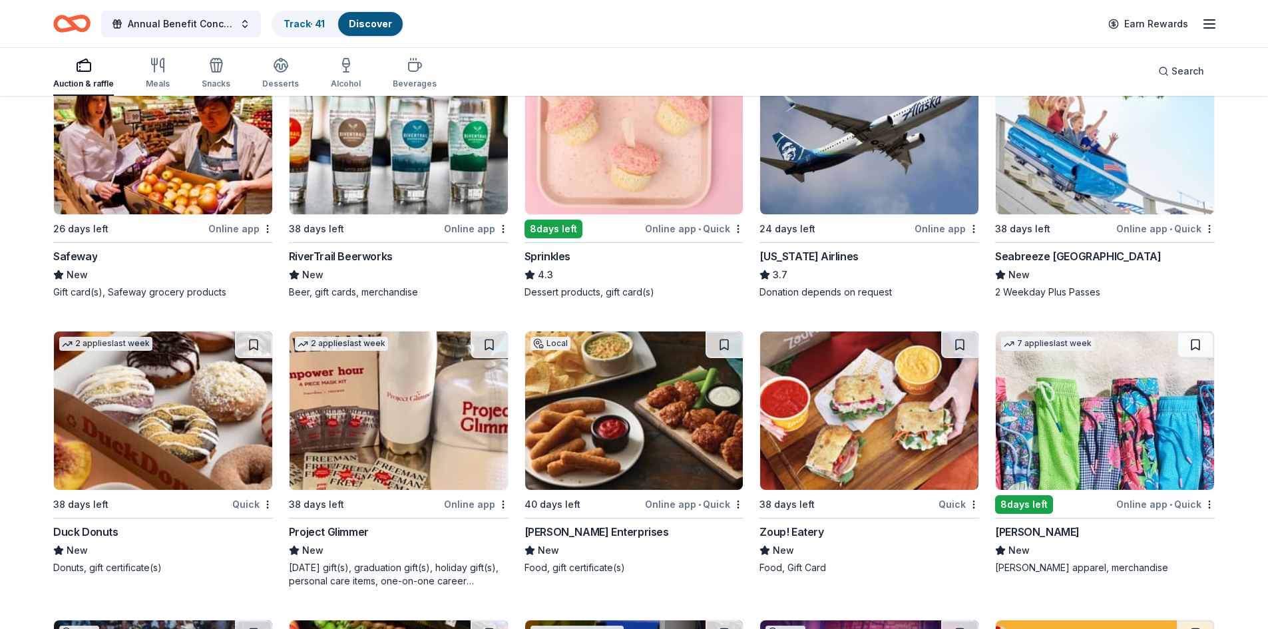
click at [420, 252] on div "RiverTrail Beerworks" at bounding box center [399, 256] width 220 height 16
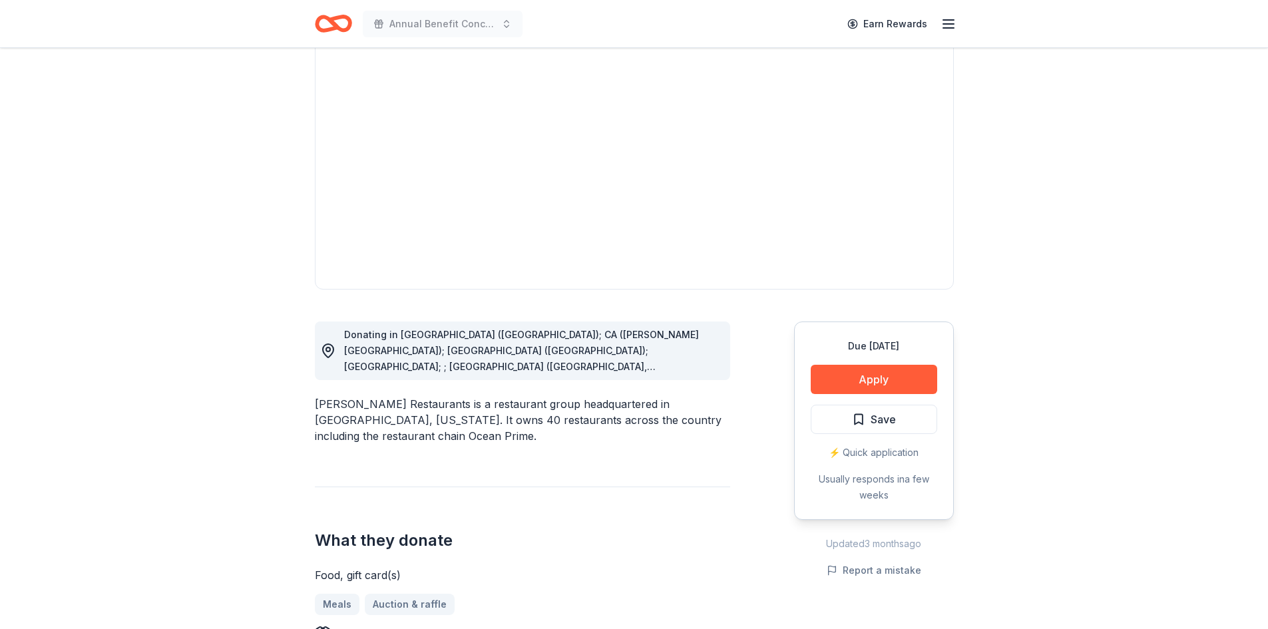
scroll to position [67, 0]
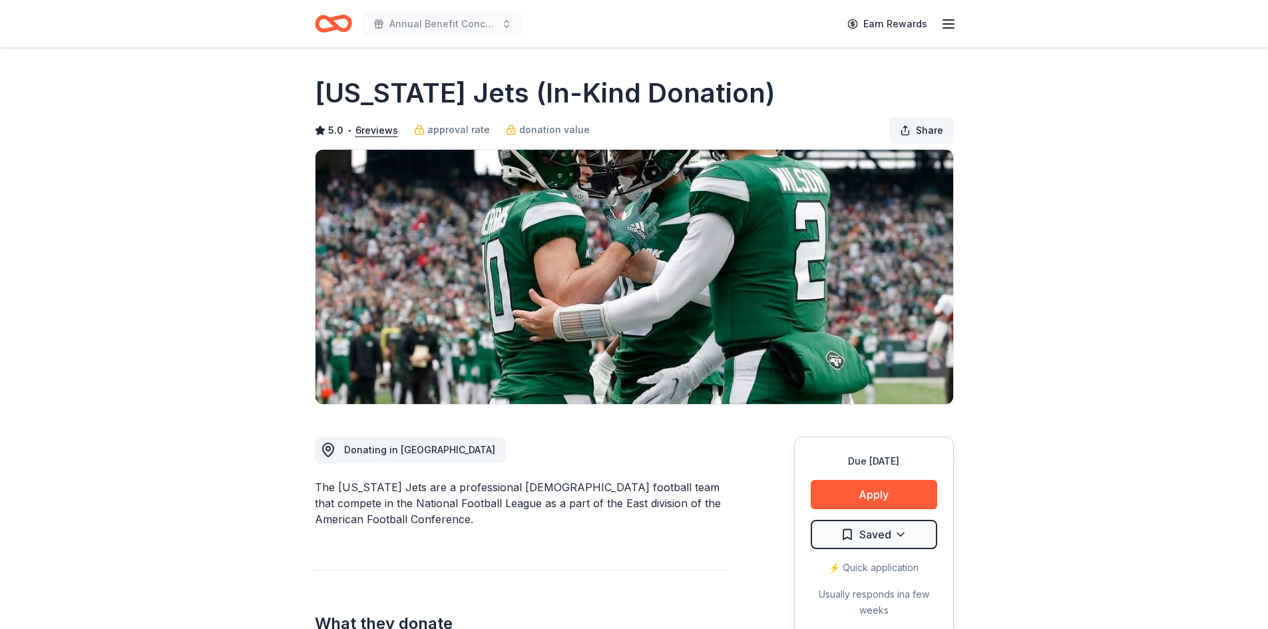
click at [899, 124] on button "Share" at bounding box center [922, 130] width 65 height 27
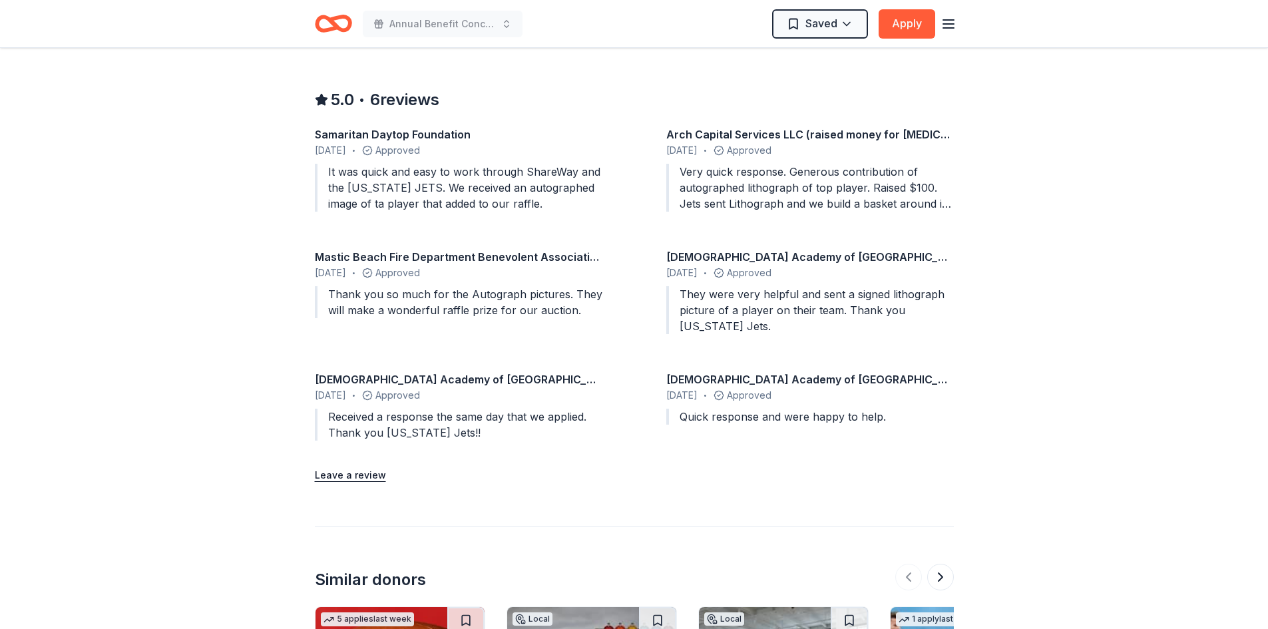
scroll to position [1132, 0]
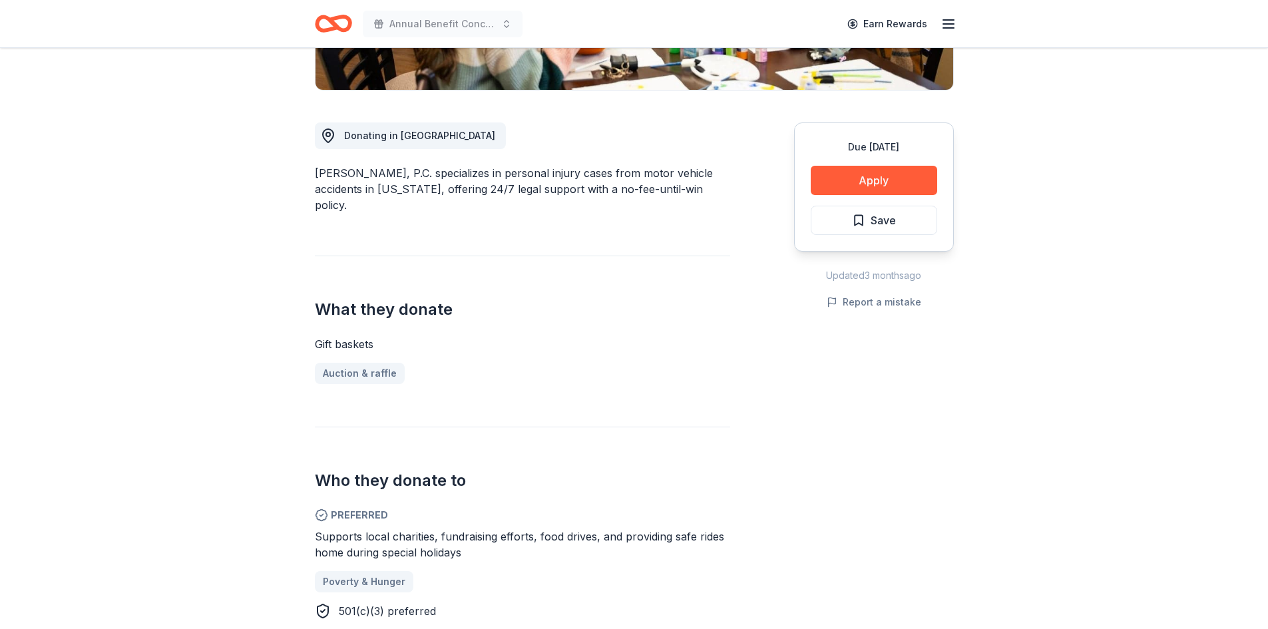
scroll to position [333, 0]
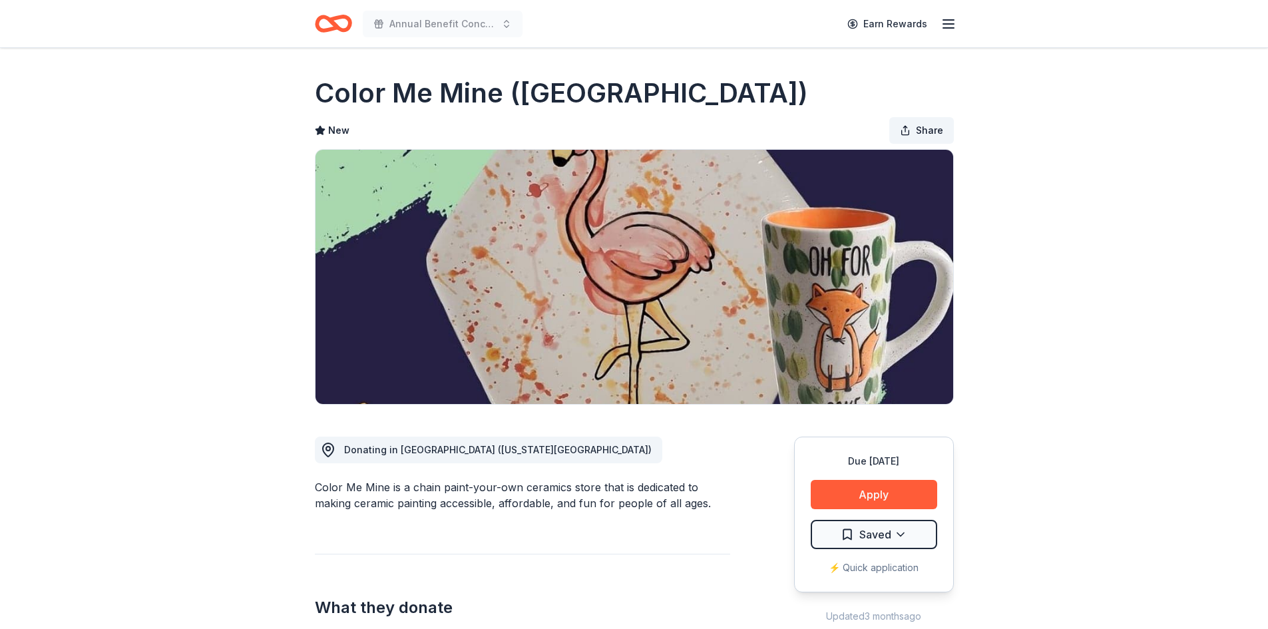
click at [923, 125] on span "Share" at bounding box center [929, 131] width 27 height 16
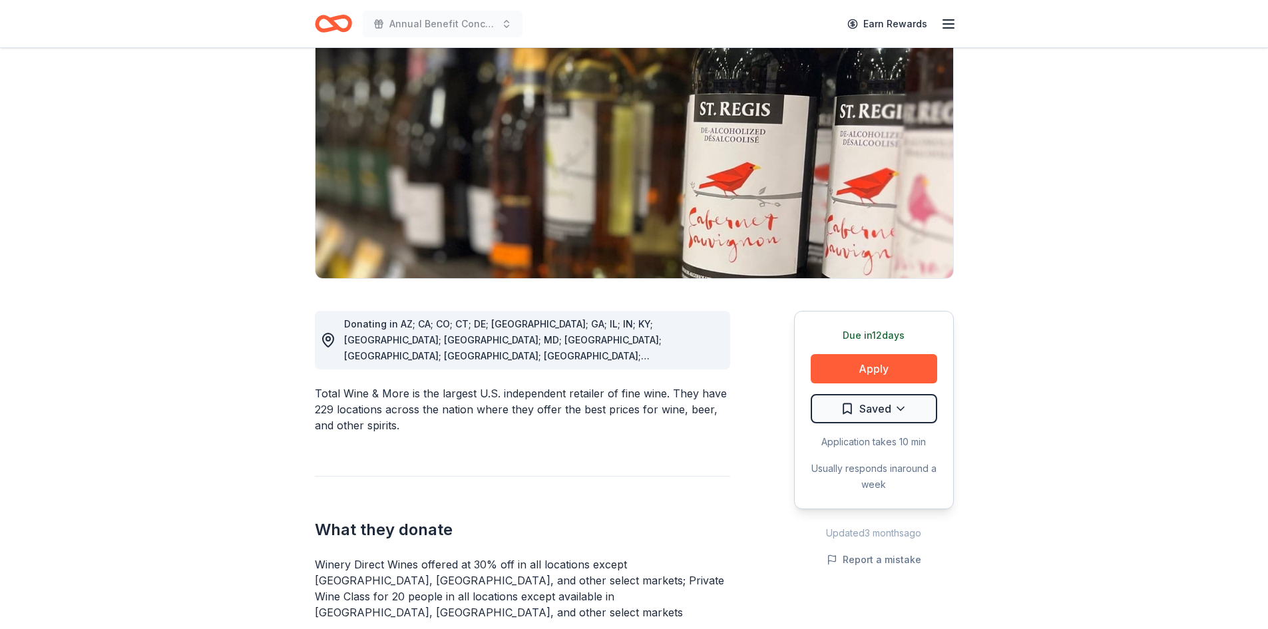
scroll to position [200, 0]
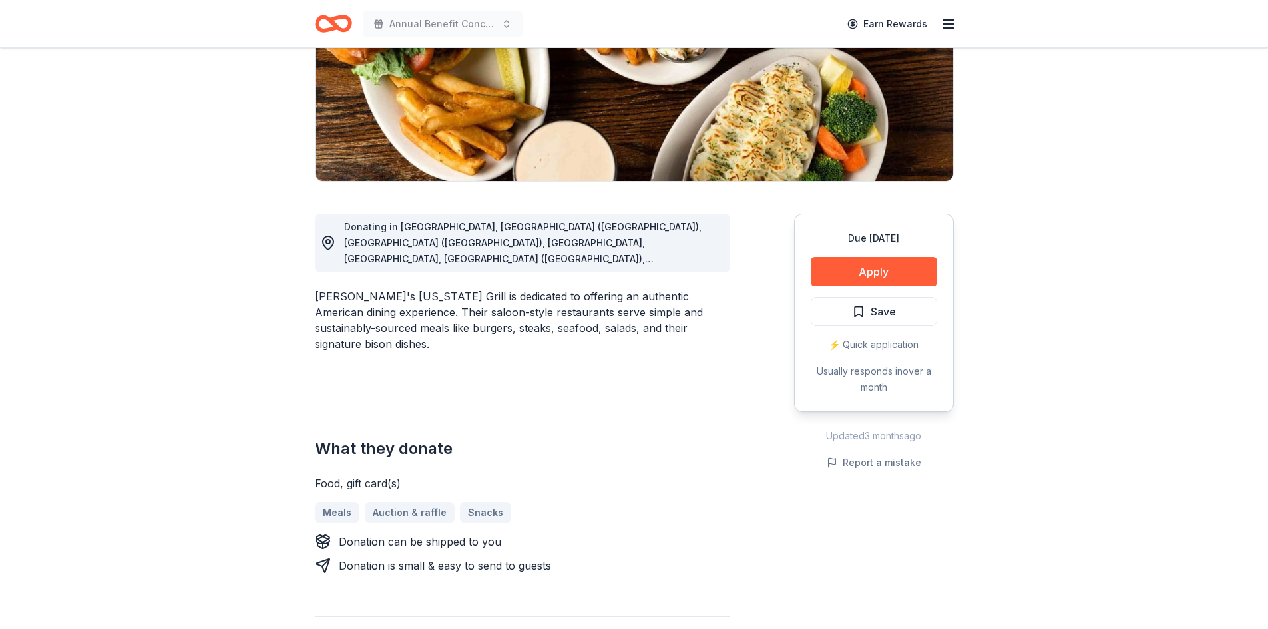
scroll to position [266, 0]
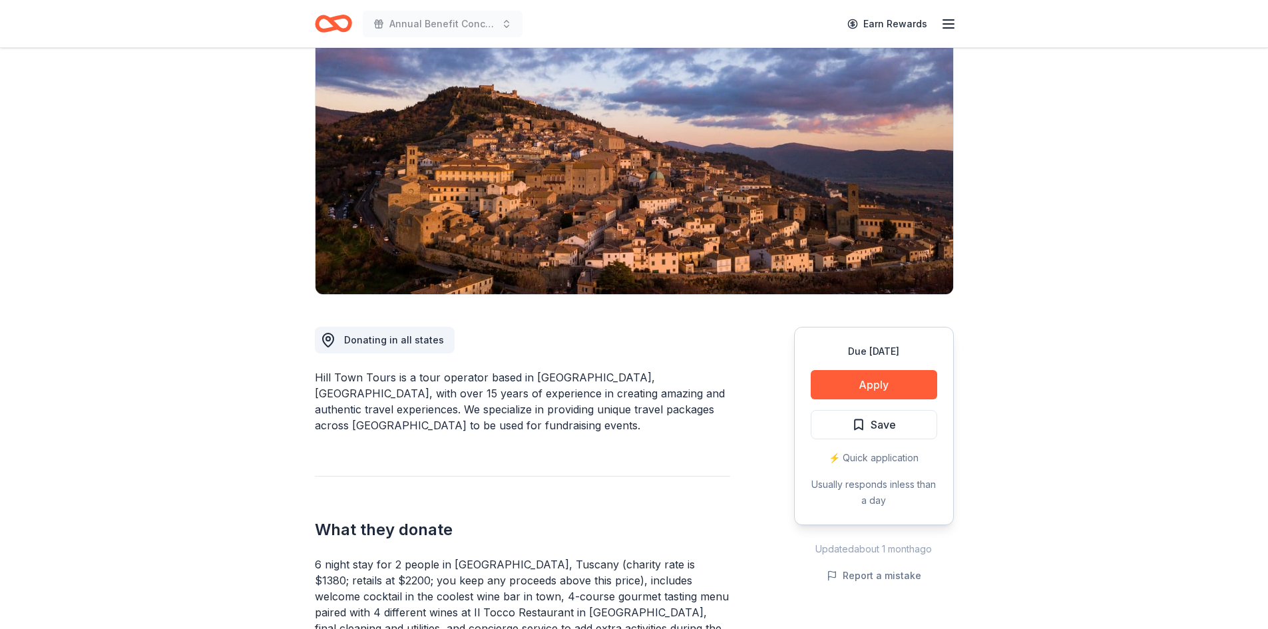
scroll to position [133, 0]
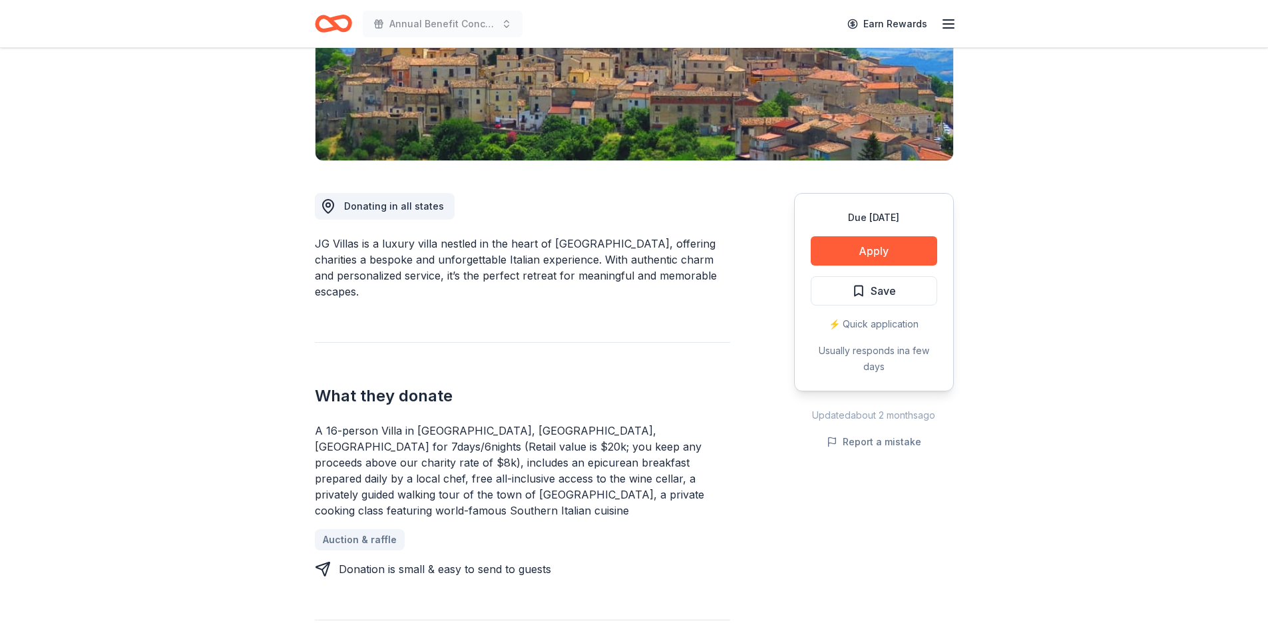
scroll to position [266, 0]
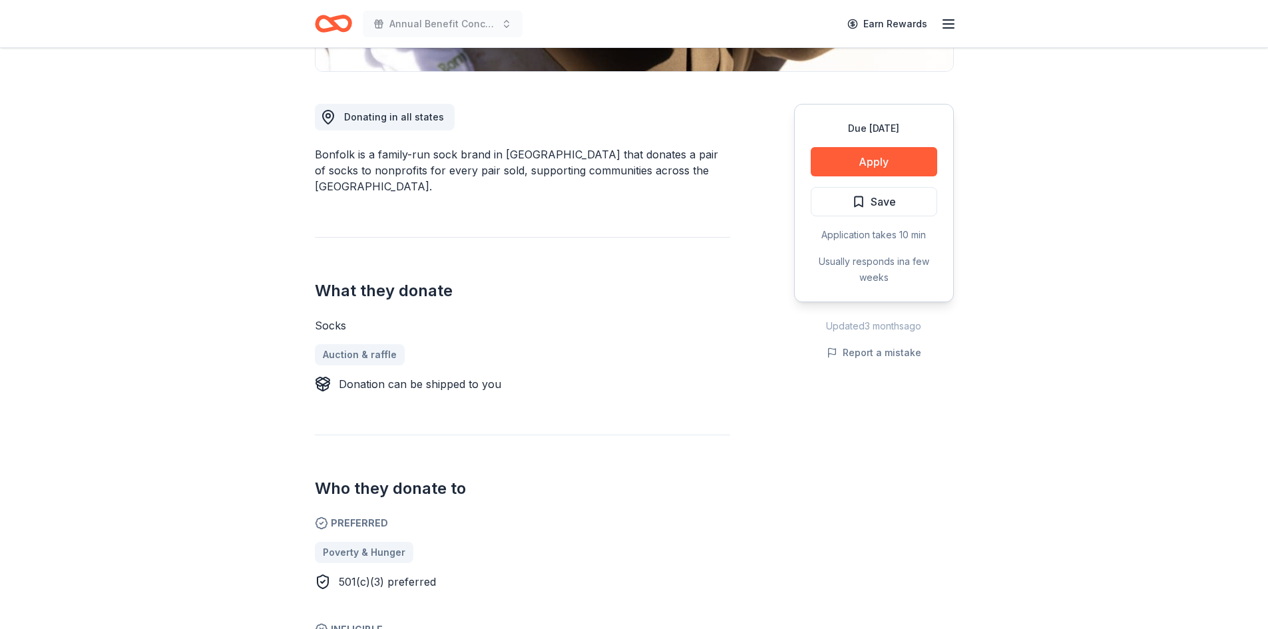
scroll to position [399, 0]
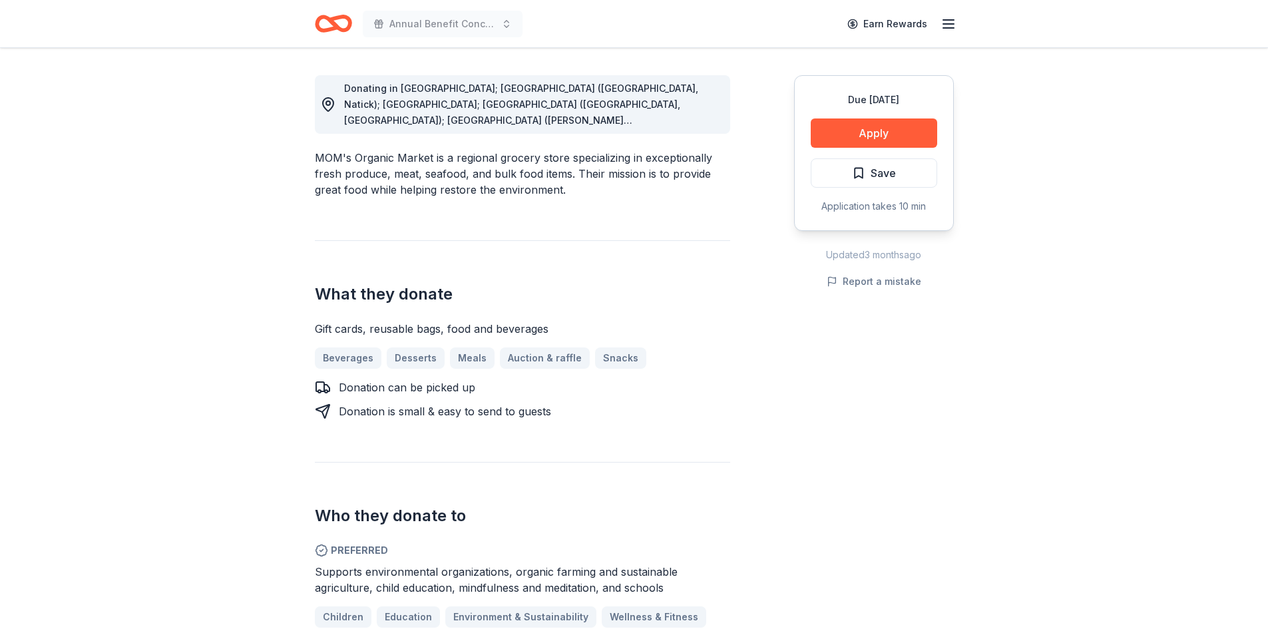
scroll to position [399, 0]
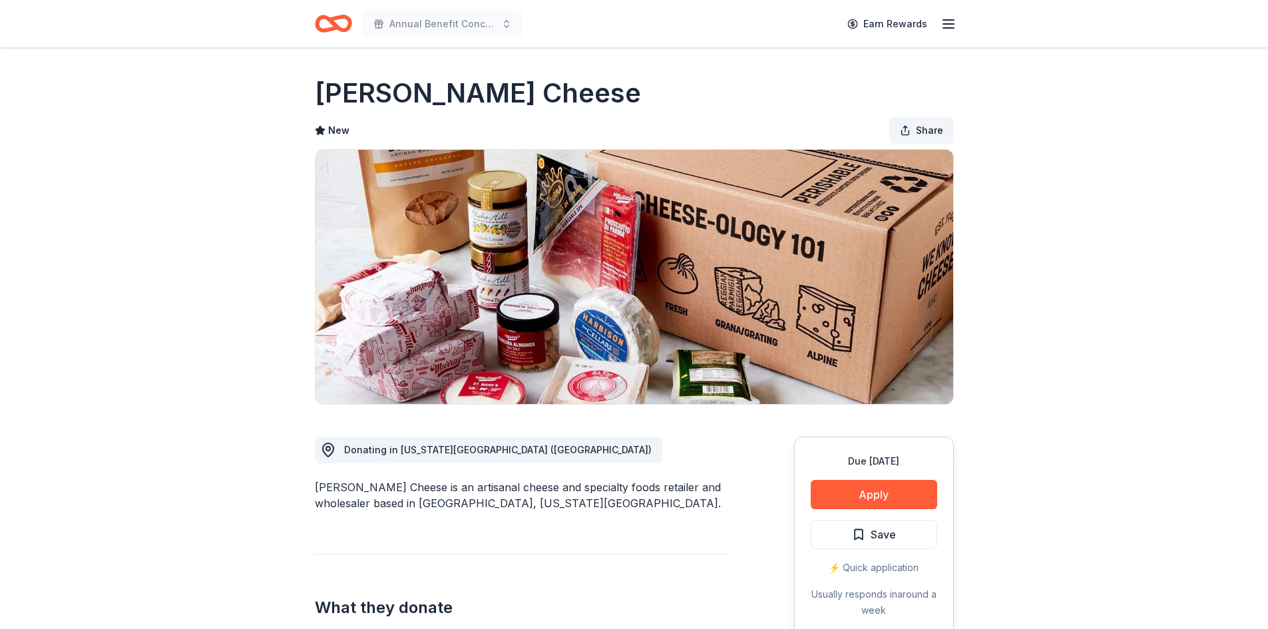
click at [921, 123] on span "Share" at bounding box center [929, 131] width 27 height 16
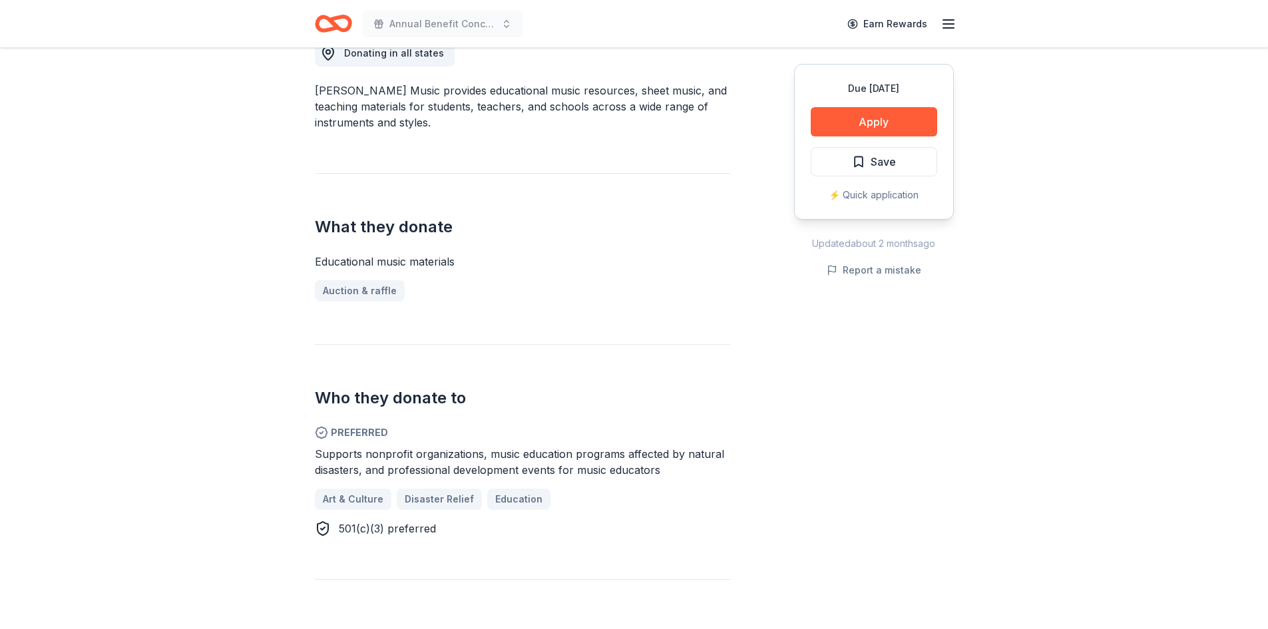
scroll to position [390, 0]
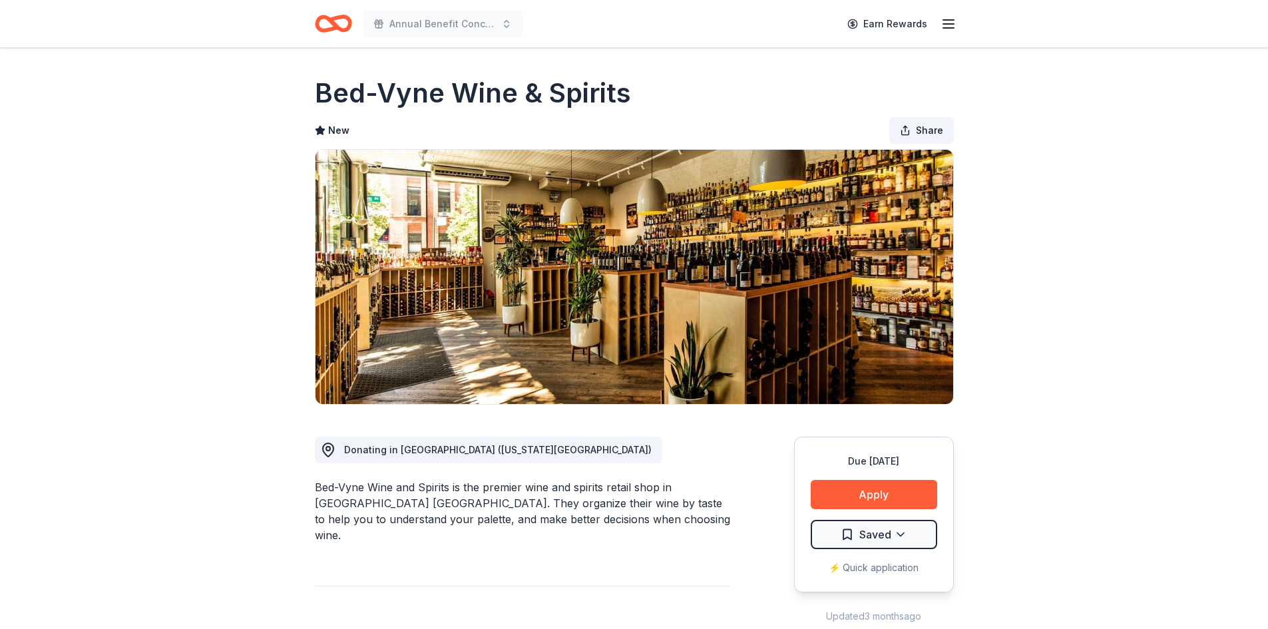
drag, startPoint x: 891, startPoint y: 103, endPoint x: 903, endPoint y: 138, distance: 37.5
click at [902, 136] on div "Bed-Vyne Wine & Spirits New Share" at bounding box center [634, 240] width 639 height 330
click at [903, 138] on button "Share" at bounding box center [922, 130] width 65 height 27
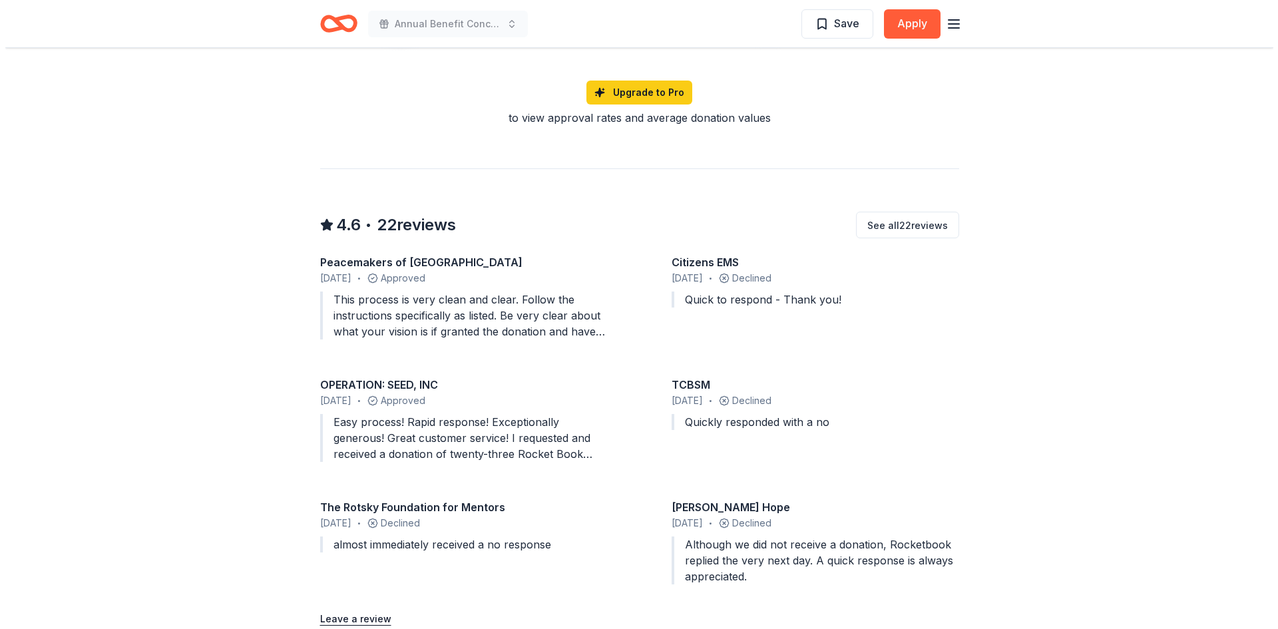
scroll to position [1132, 0]
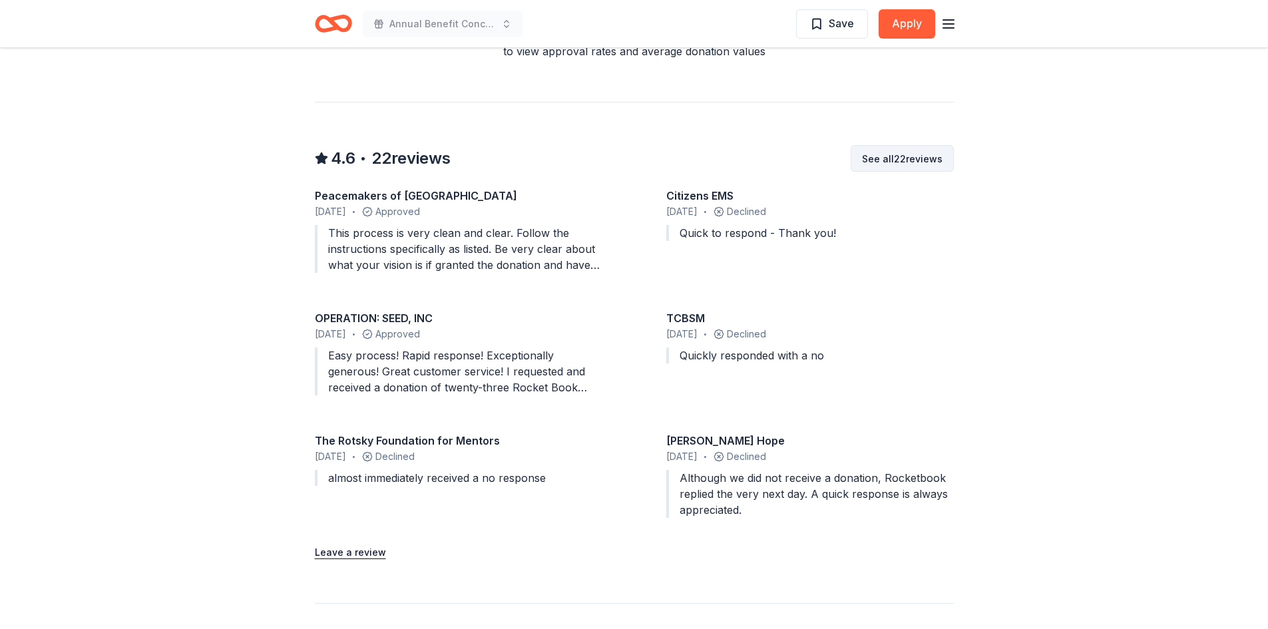
click at [892, 164] on button "See all 22 reviews" at bounding box center [902, 158] width 103 height 27
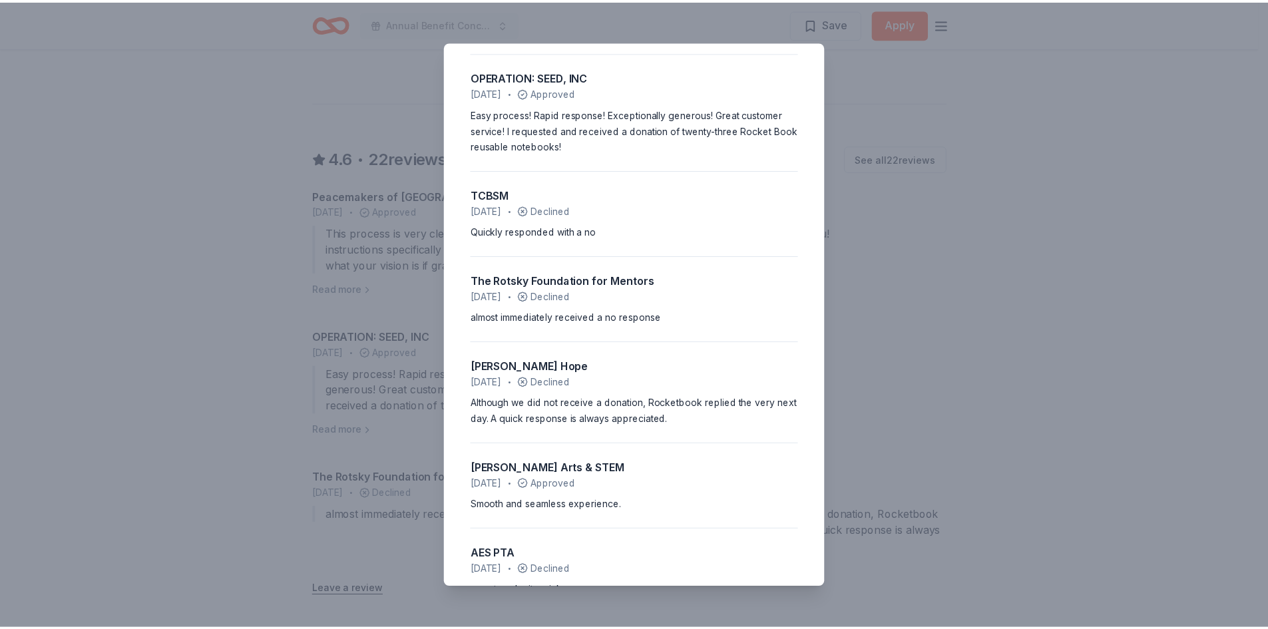
scroll to position [399, 0]
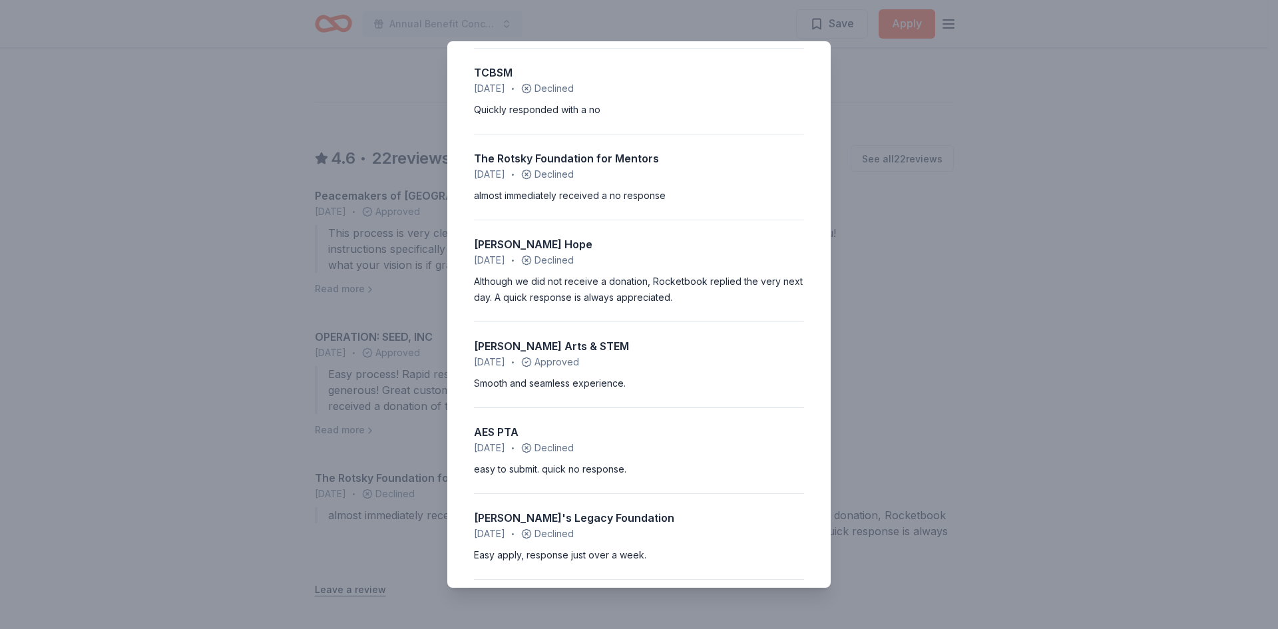
click at [1100, 282] on div "4.6 • 22 reviews Peacemakers of Rocky Mount May 2023 • Approved This process is…" at bounding box center [639, 314] width 1278 height 629
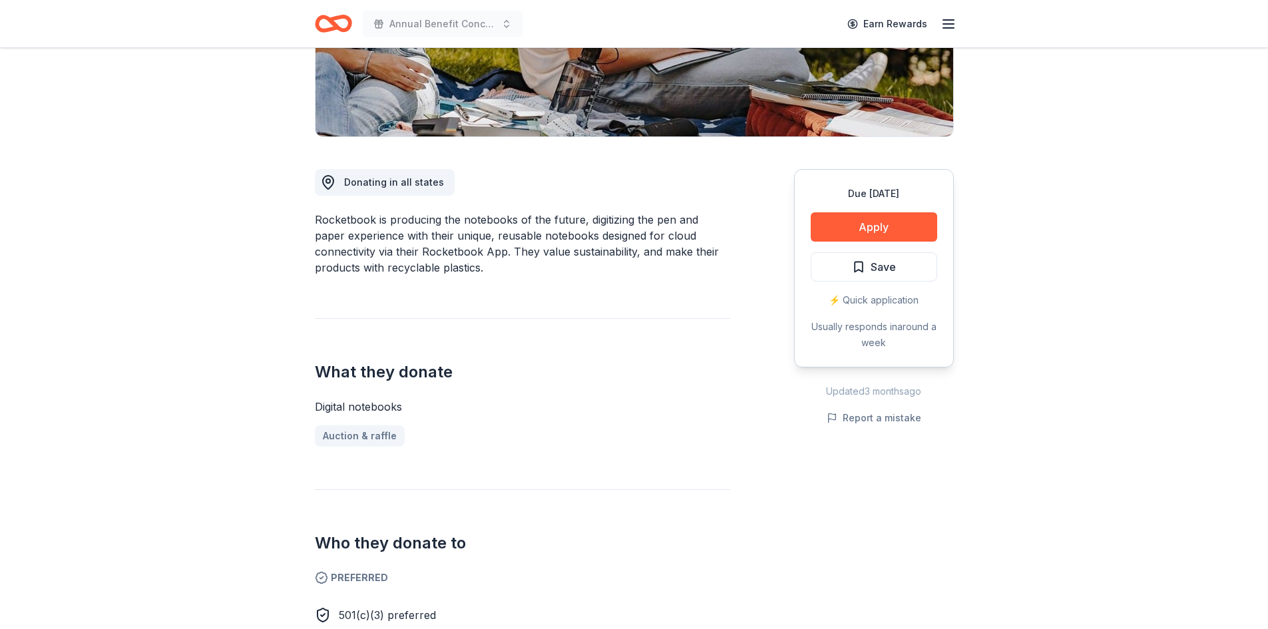
scroll to position [266, 0]
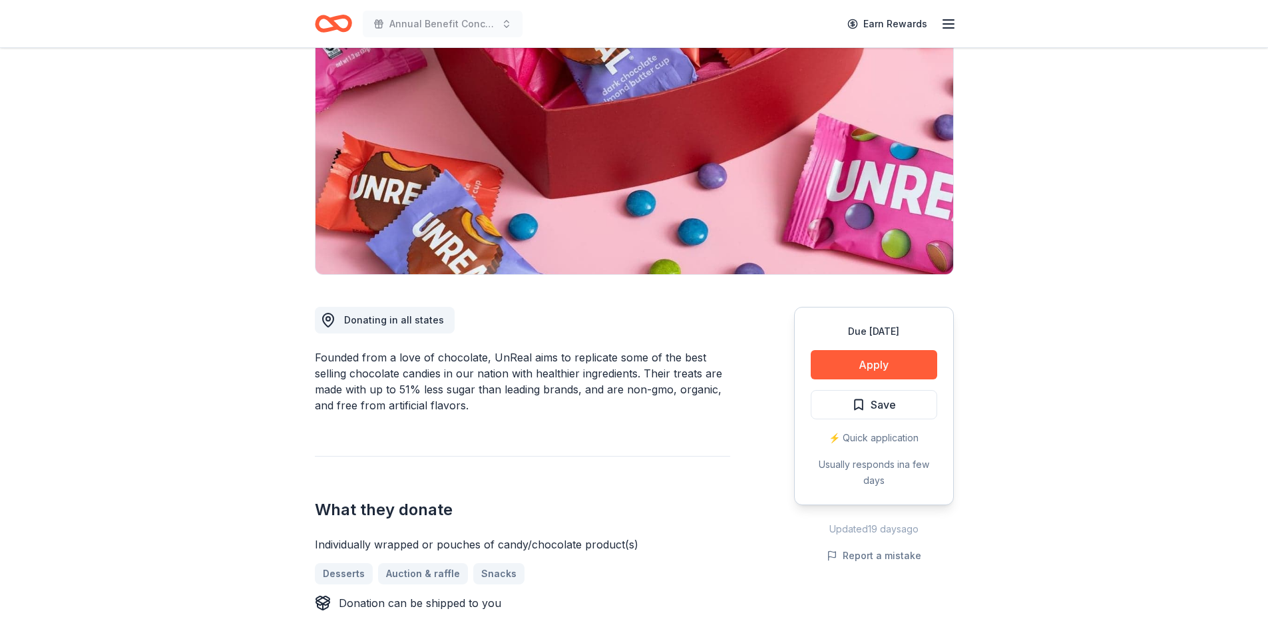
scroll to position [67, 0]
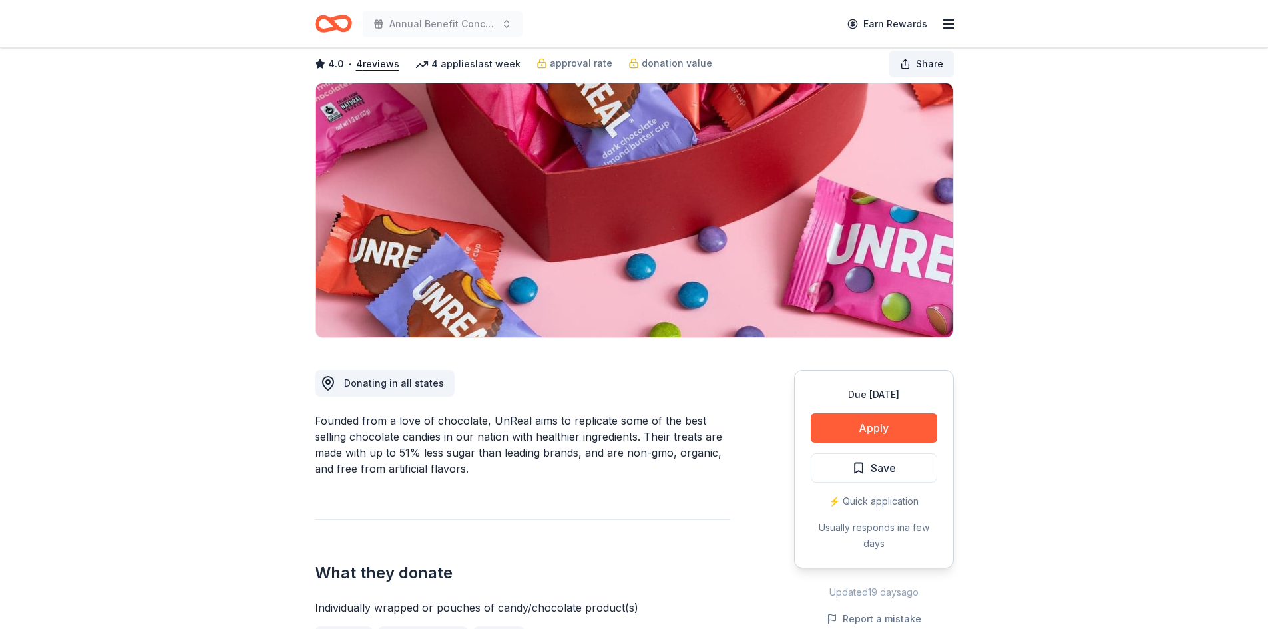
click at [923, 59] on span "Share" at bounding box center [929, 64] width 27 height 16
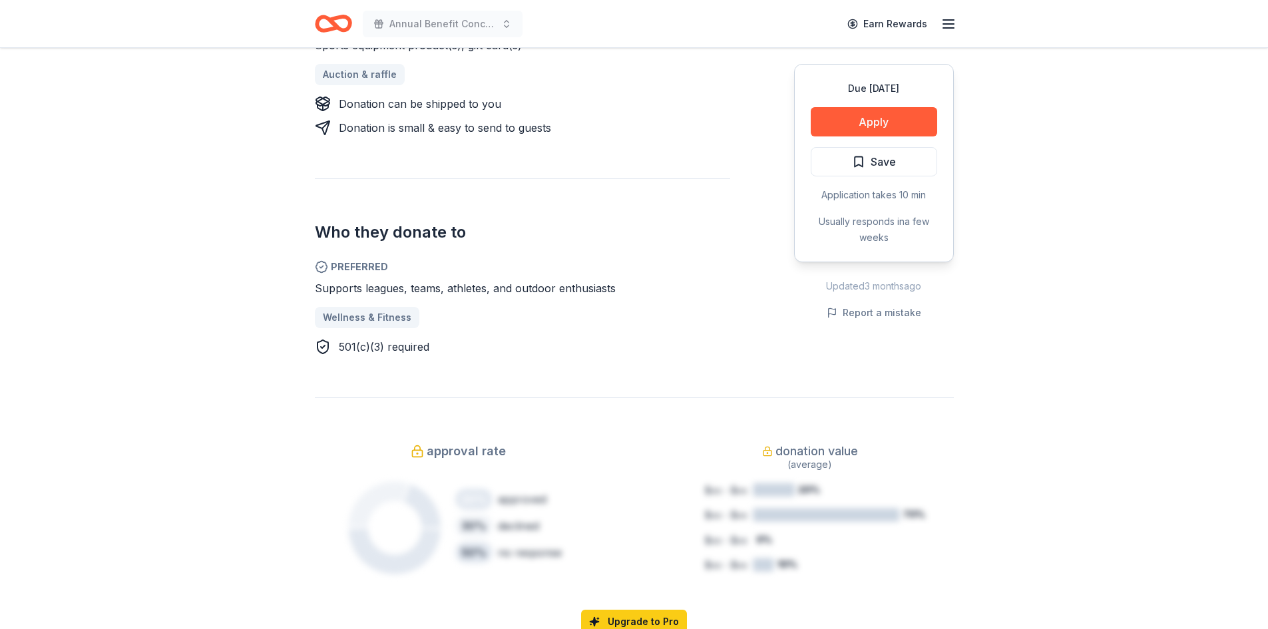
scroll to position [599, 0]
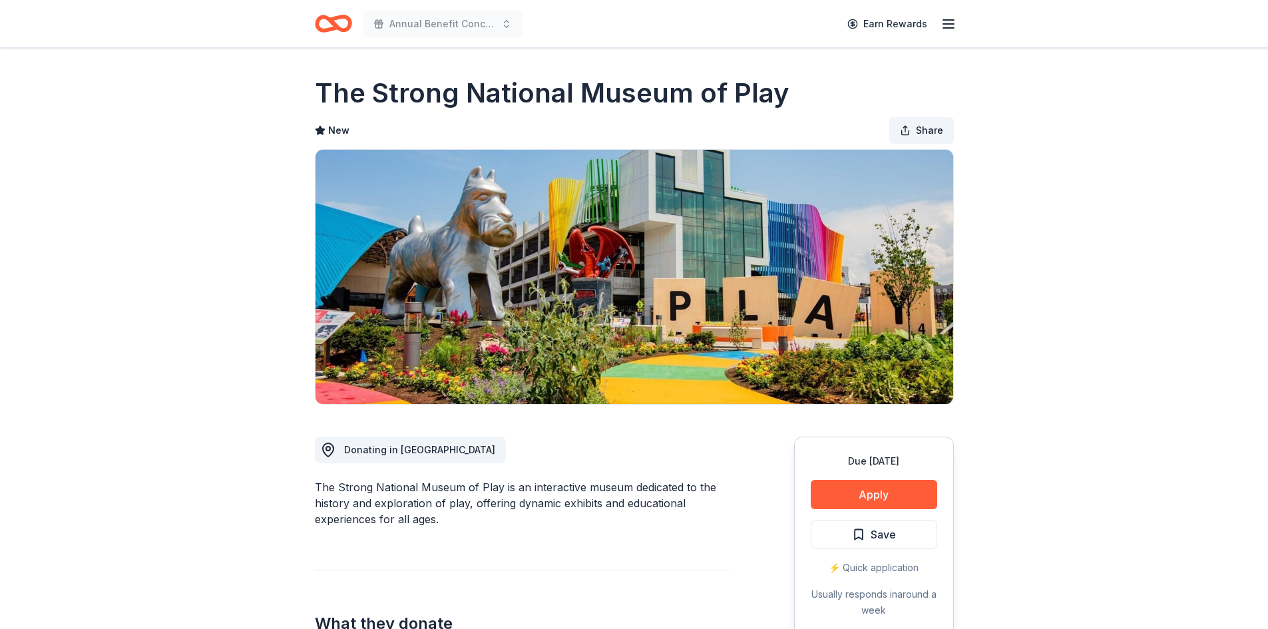
click at [920, 128] on span "Share" at bounding box center [929, 131] width 27 height 16
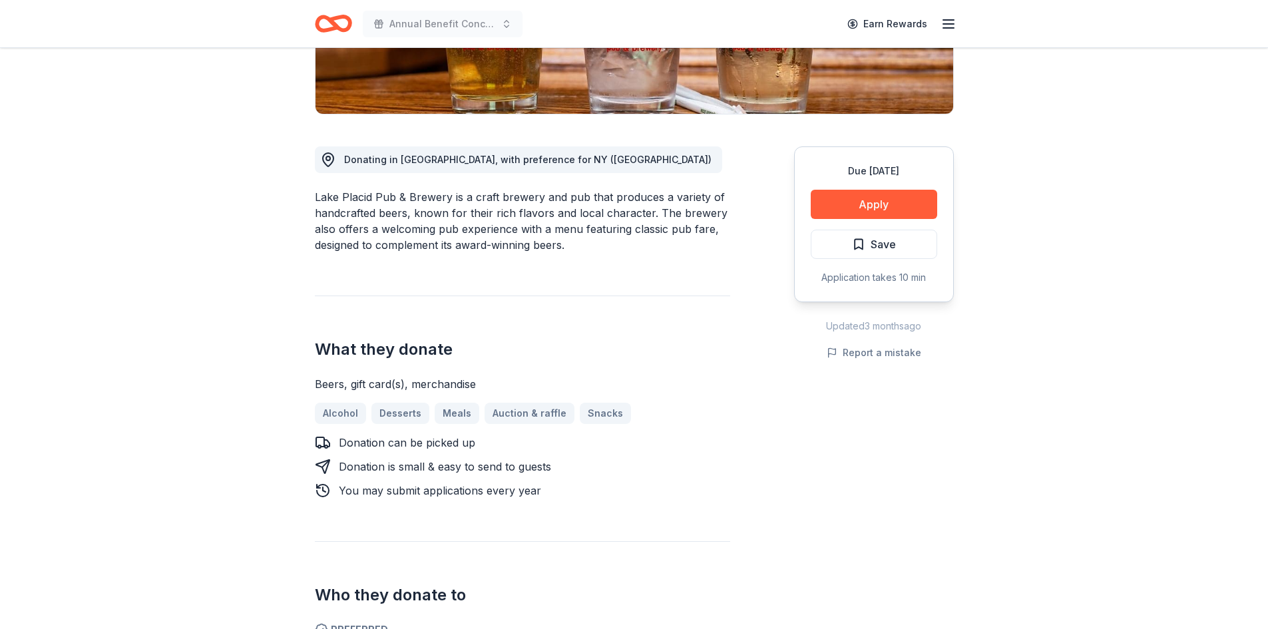
scroll to position [266, 0]
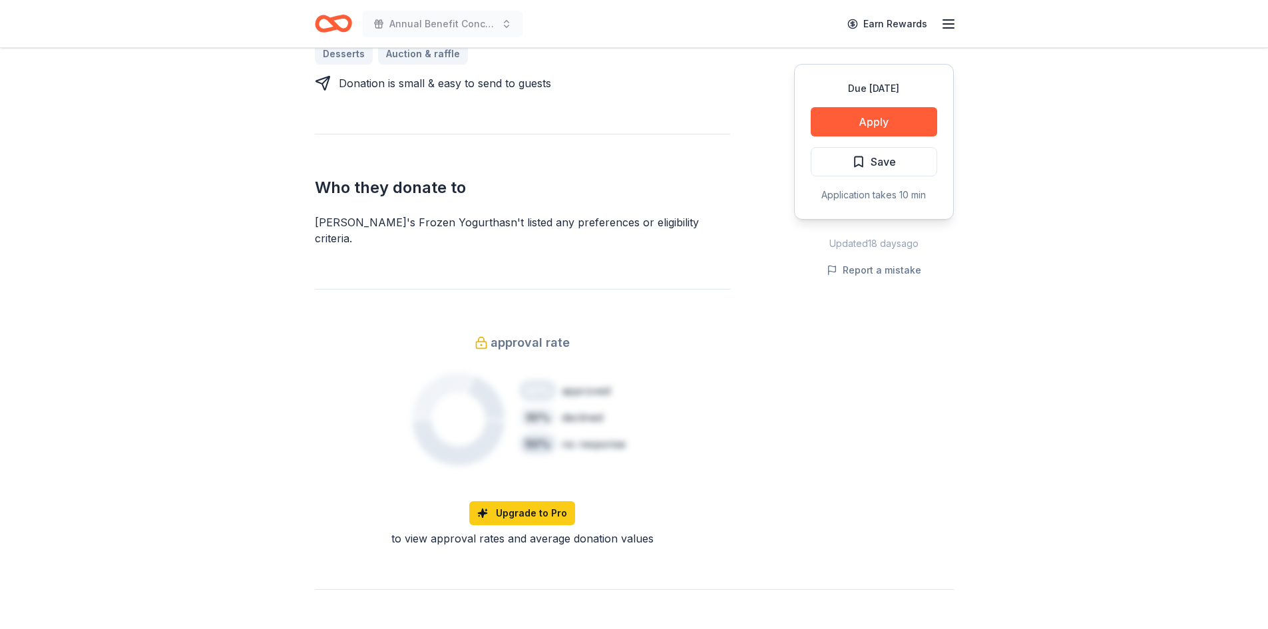
scroll to position [732, 0]
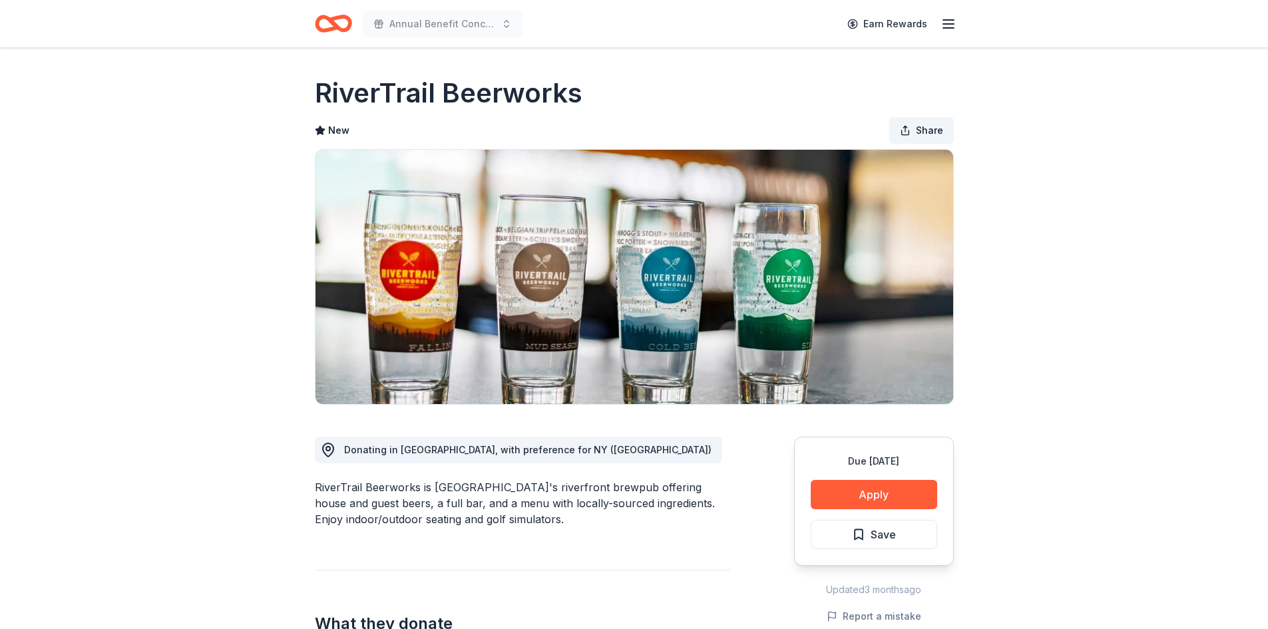
click at [936, 142] on button "Share" at bounding box center [922, 130] width 65 height 27
